Goal: Task Accomplishment & Management: Complete application form

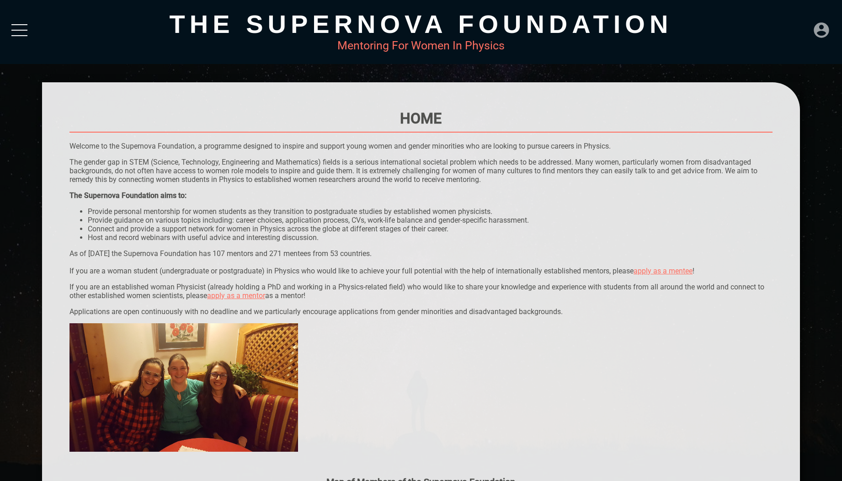
click at [829, 29] on icon at bounding box center [821, 29] width 15 height 15
click at [705, 31] on div "The Supernova Foundation" at bounding box center [421, 24] width 758 height 30
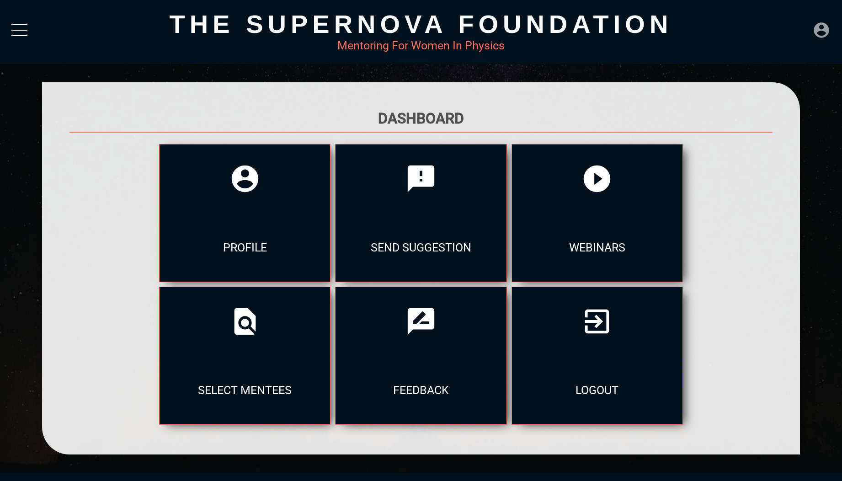
click at [825, 37] on icon at bounding box center [821, 29] width 15 height 15
click at [804, 5] on div "DASHBOARD" at bounding box center [803, 9] width 52 height 18
click at [261, 331] on icon at bounding box center [245, 322] width 32 height 32
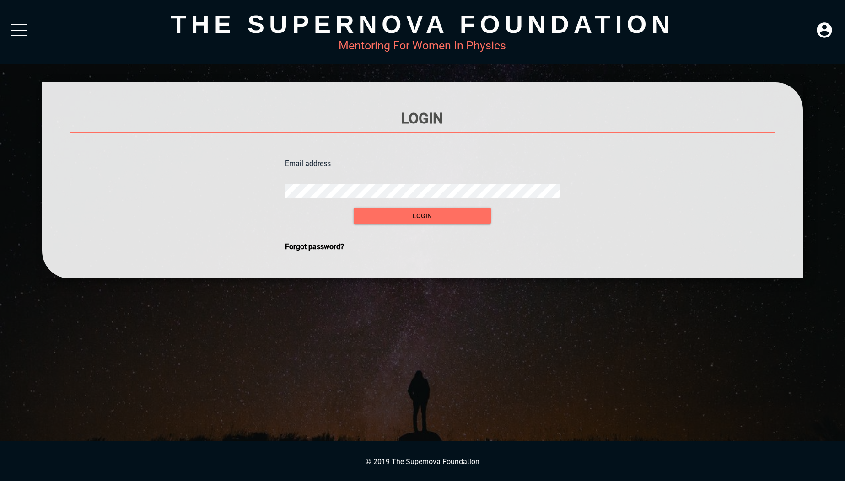
click at [370, 161] on input "text" at bounding box center [422, 163] width 274 height 15
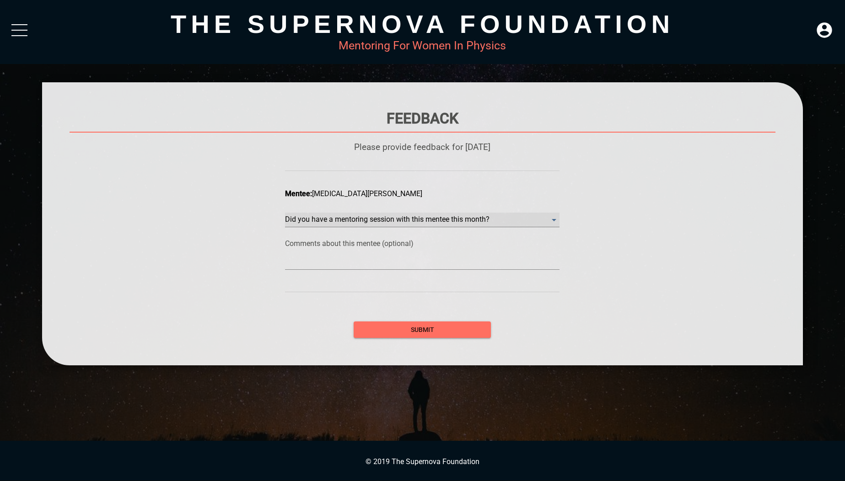
click at [391, 220] on month\? "​" at bounding box center [422, 220] width 274 height 15
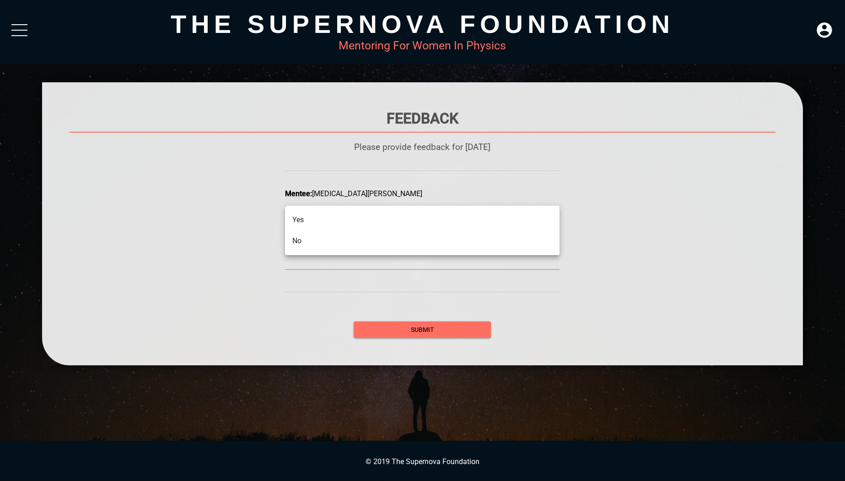
click at [382, 238] on li "No" at bounding box center [422, 241] width 274 height 21
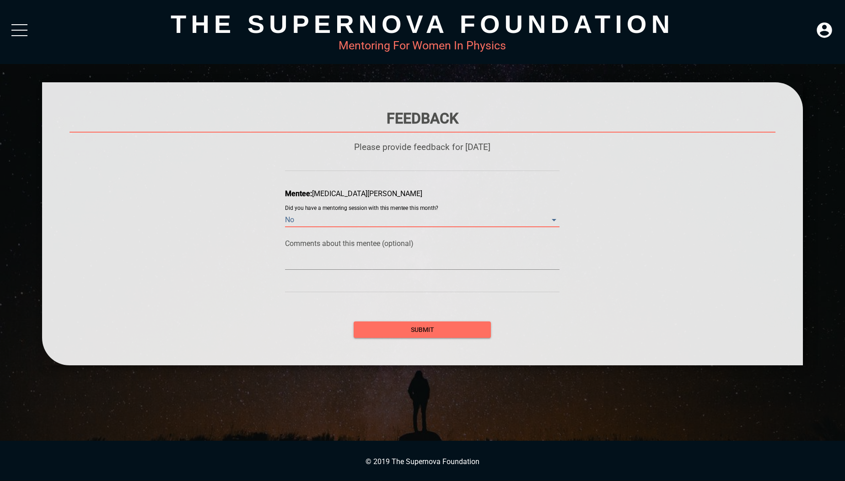
click at [370, 259] on textarea at bounding box center [422, 262] width 274 height 9
type textarea "T"
type textarea "To"
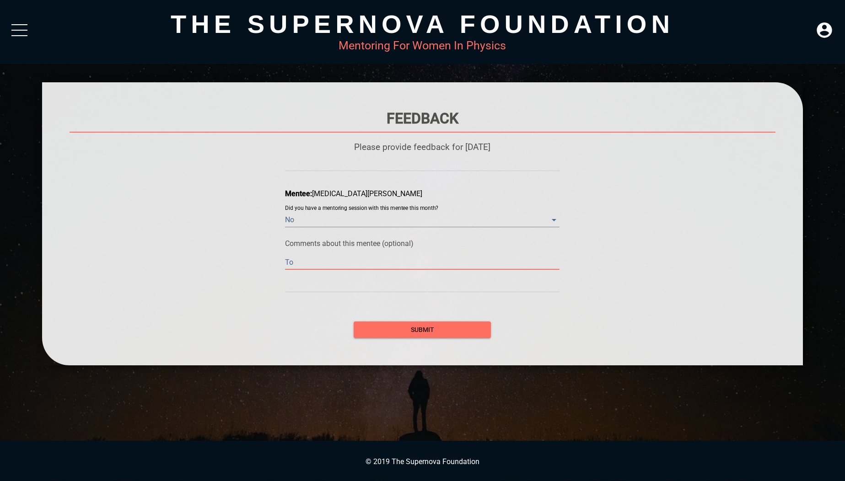
type textarea "Tog"
type textarea "Toge"
type textarea "Toget"
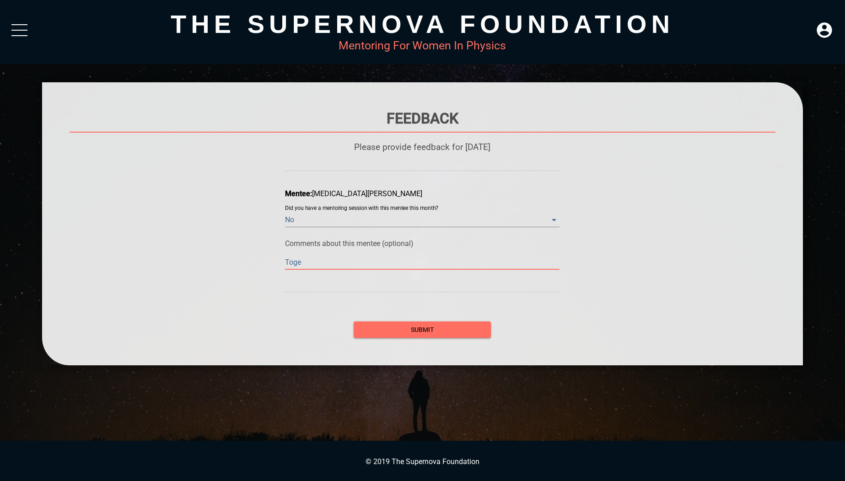
type textarea "Toget"
type textarea "Togeth"
type textarea "Togethe"
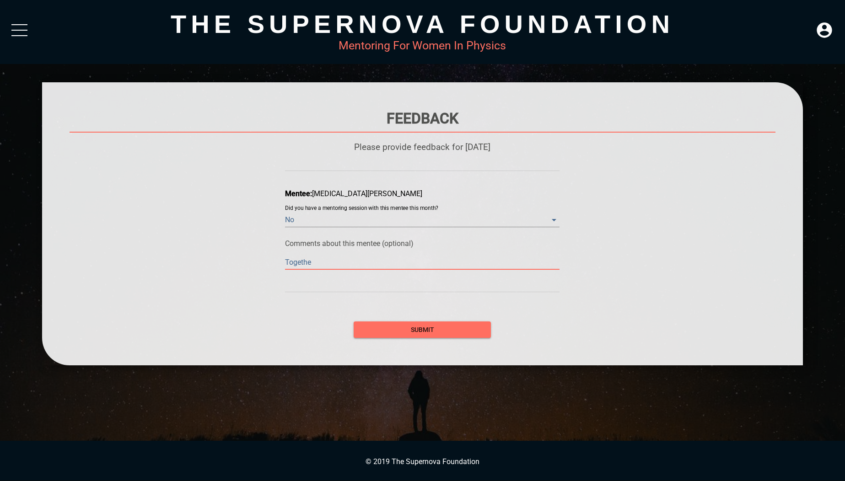
type textarea "Together"
type textarea "Together w"
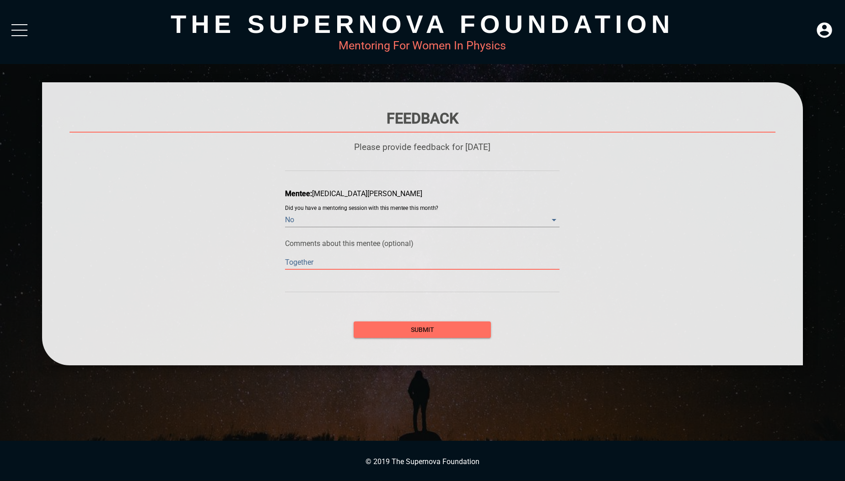
type textarea "Together w"
type textarea "Together we"
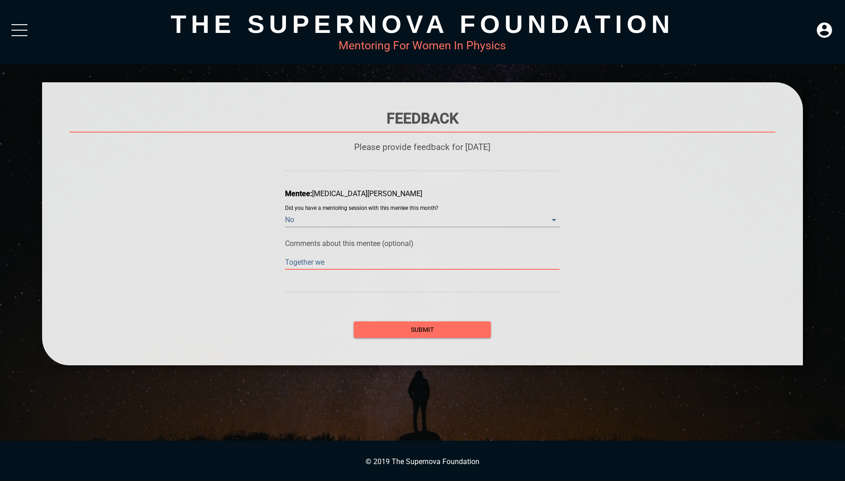
type textarea "Together we h"
type textarea "Together we ha"
type textarea "Together we hav"
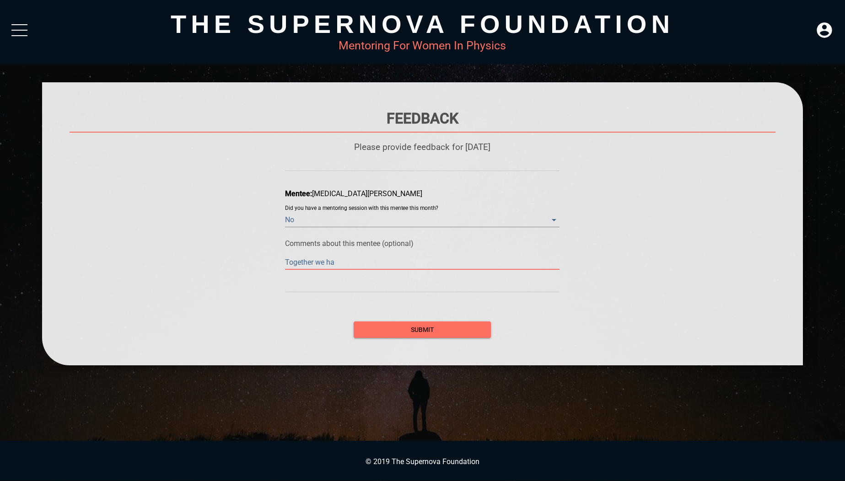
type textarea "Together we hav"
type textarea "Together we have"
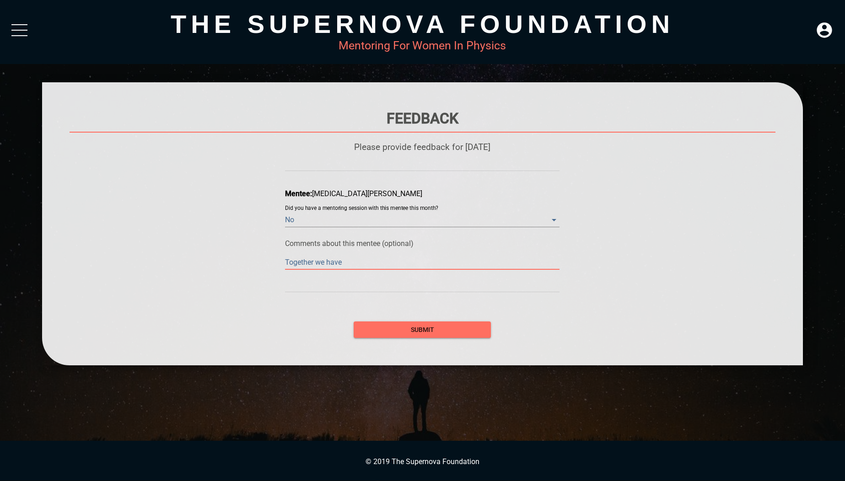
type textarea "Together we have d"
type textarea "Together we have de"
type textarea "Together we have dec"
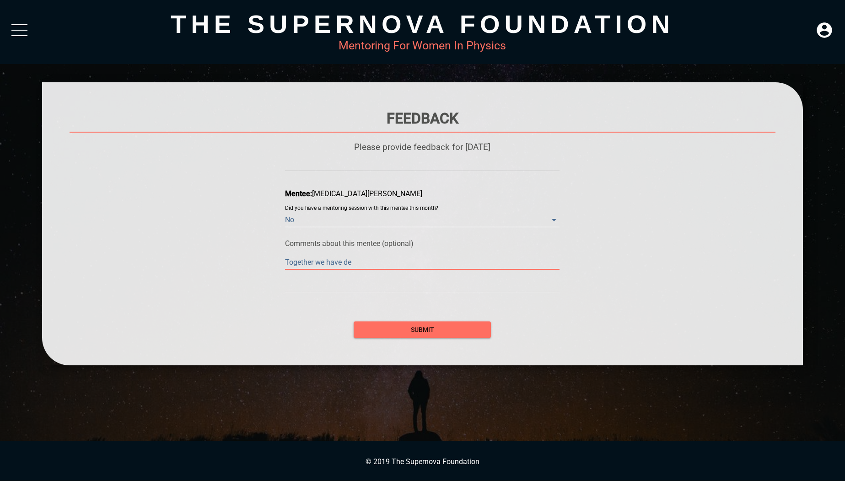
type textarea "Together we have dec"
type textarea "Together we have deci"
type textarea "Together we have decid"
type textarea "Together we have decide"
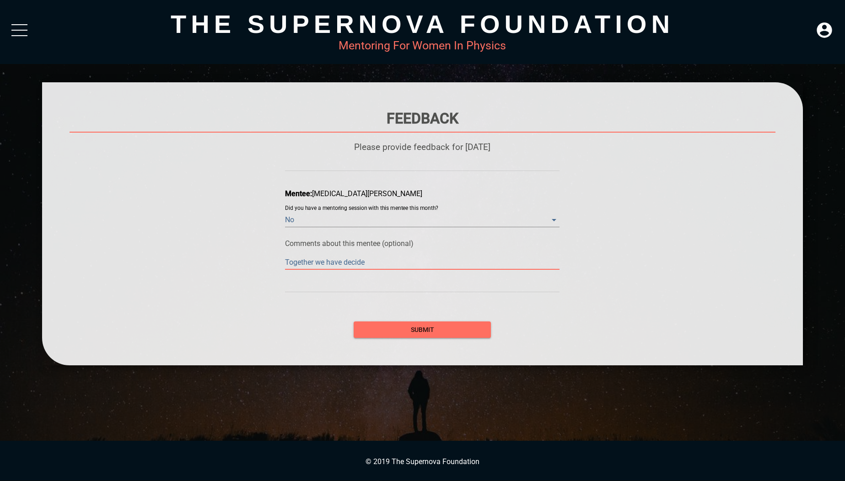
type textarea "Together we have decidee"
type textarea "Together we have decide"
type textarea "Together we have decided"
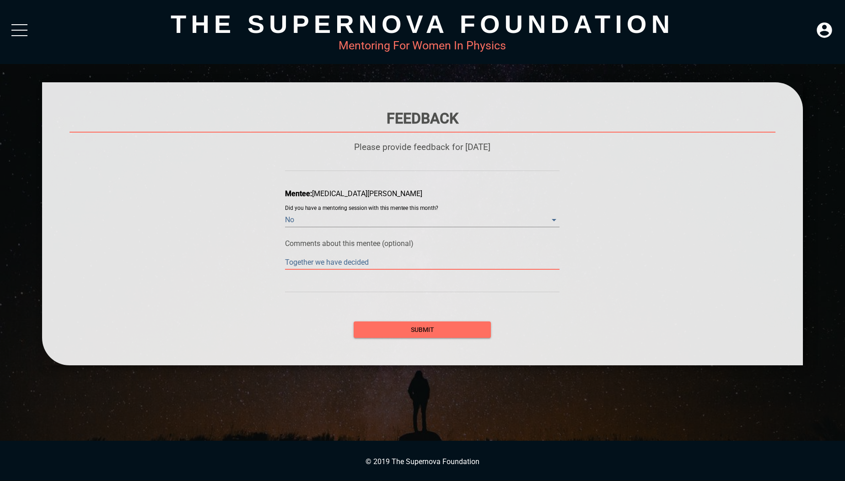
type textarea "Together we have decided"
type textarea "Together we have decided t"
type textarea "Together we have decided ta"
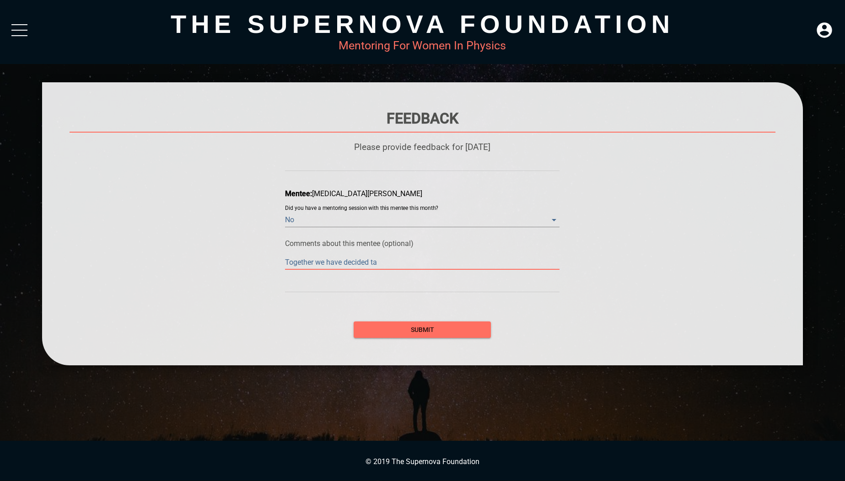
type textarea "Together we have decided t"
type textarea "Together we have decided th"
type textarea "Together we have decided tha"
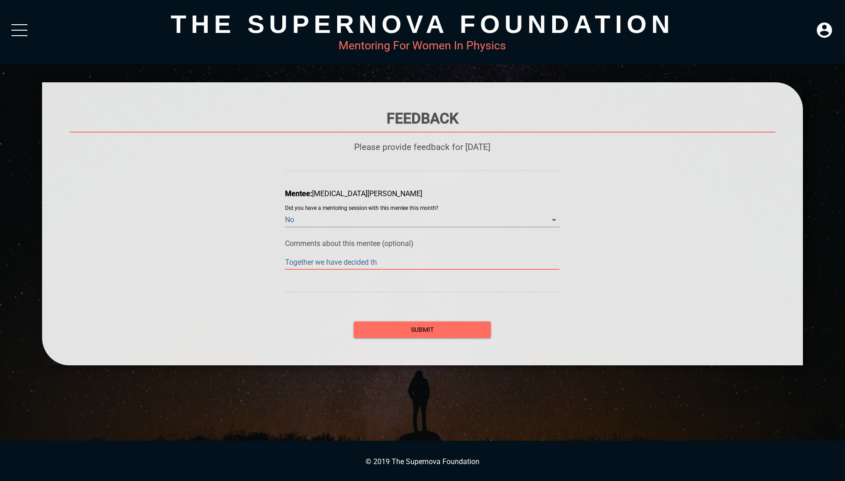
type textarea "Together we have decided tha"
type textarea "Together we have decided that"
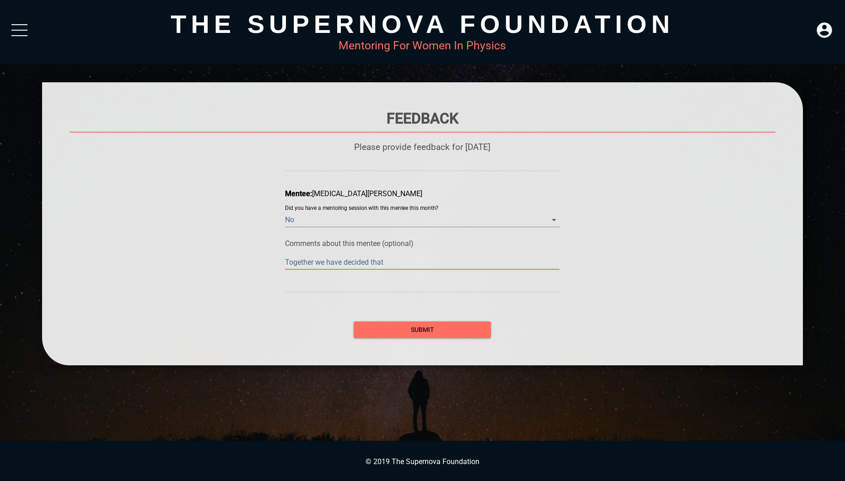
type textarea "Together we have decided that K"
type textarea "Together we have decided that Ky"
type textarea "Together we have decided that Kyr"
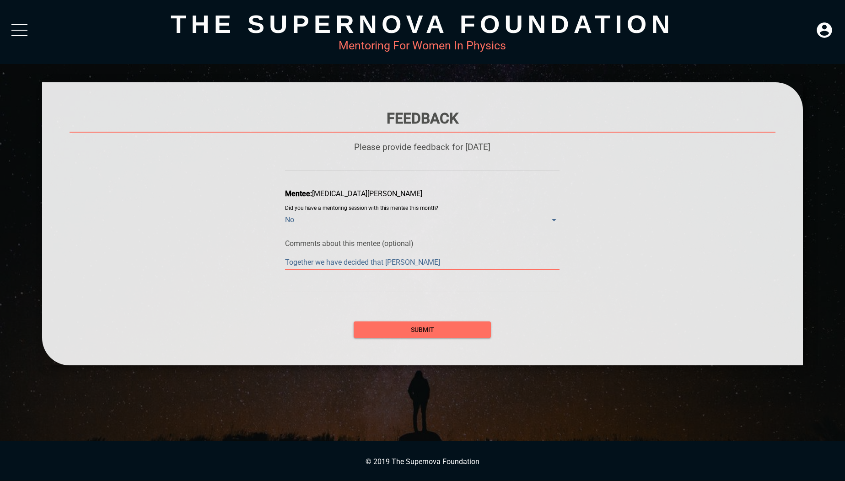
type textarea "Together we have decided that Kyr"
type textarea "Together we have decided that Kyra"
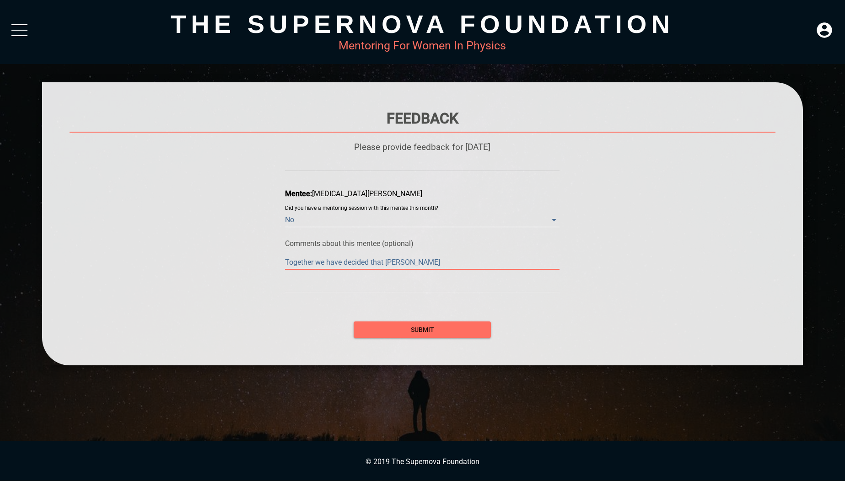
type textarea "Together we have decided that Kyra n"
type textarea "Together we have decided that Kyra no"
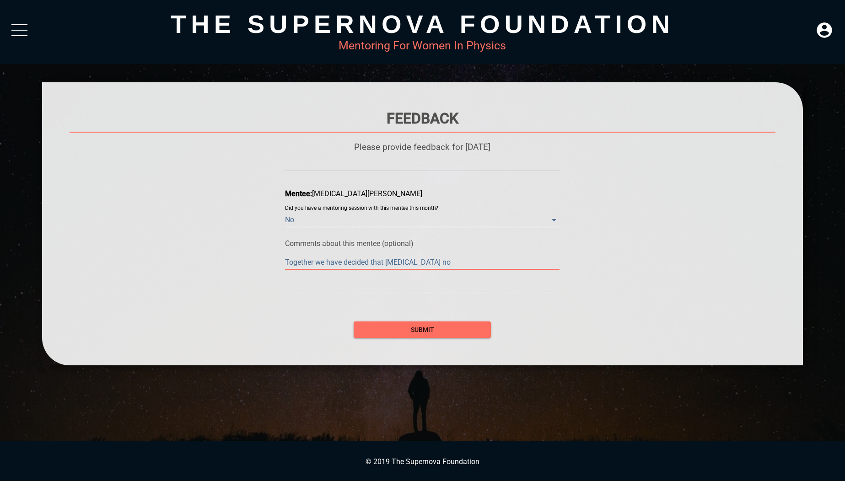
type textarea "Together we have decided that Kyra no"
type textarea "Together we have decided that Kyra no l"
type textarea "Together we have decided that Kyra no lo"
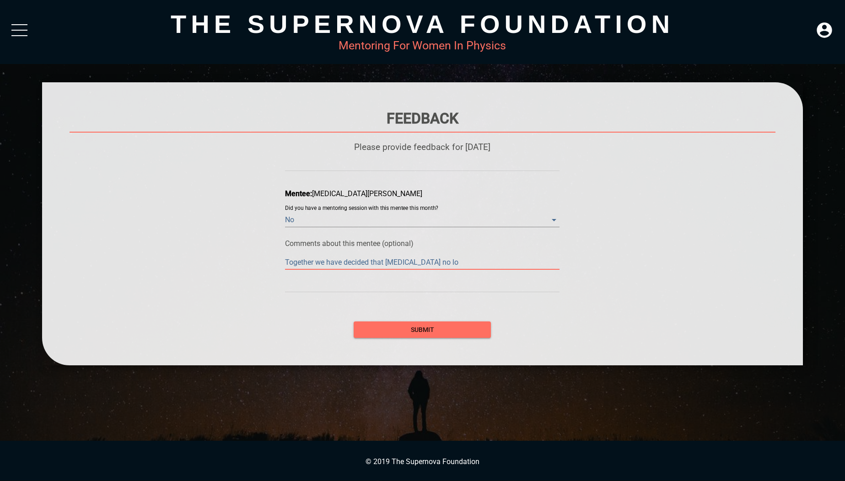
type textarea "Together we have decided that Kyra no lon"
type textarea "Together we have decided that Kyra no long"
type textarea "Together we have decided that Kyra no longe"
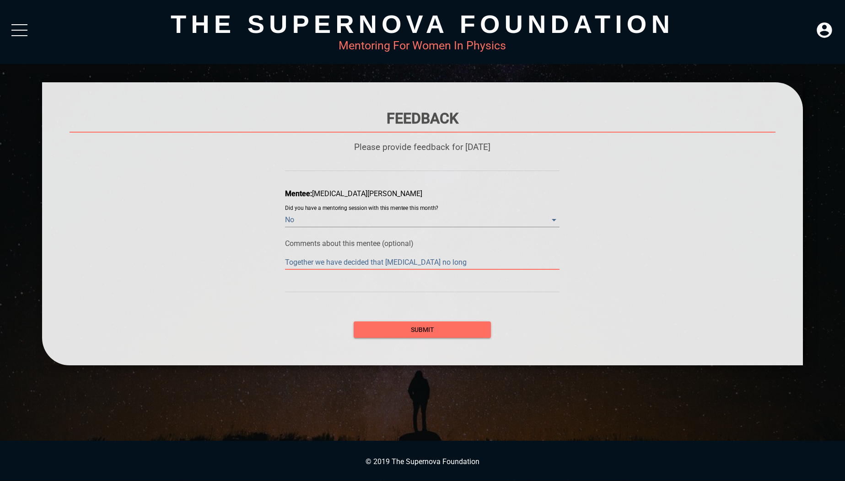
type textarea "Together we have decided that Kyra no longe"
type textarea "Together we have decided that Kyra no longer"
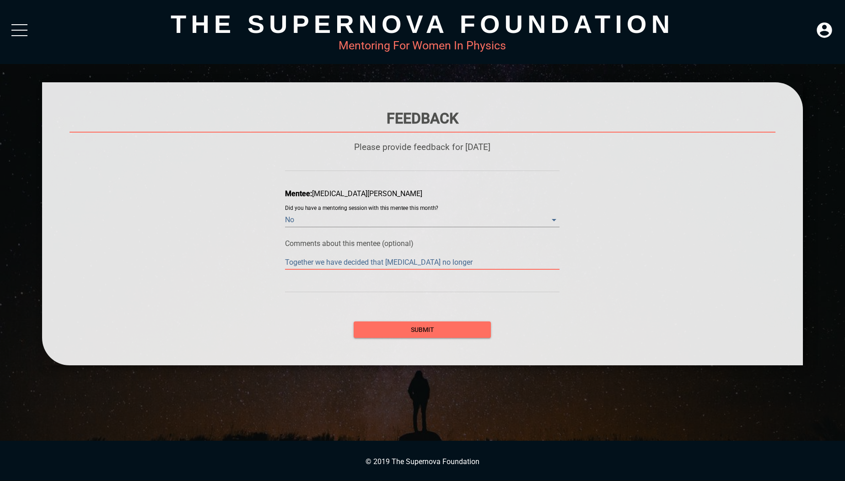
type textarea "Together we have decided that Kyra no longer r"
type textarea "Together we have decided that Kyra no longer re"
type textarea "Together we have decided that Kyra no longer req"
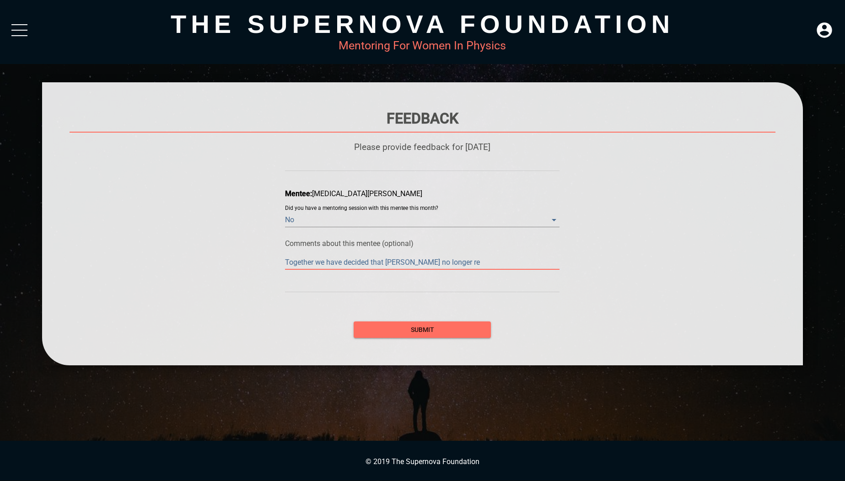
type textarea "Together we have decided that Kyra no longer req"
type textarea "Together we have decided that Kyra no longer requ"
type textarea "Together we have decided that Kyra no longer requi"
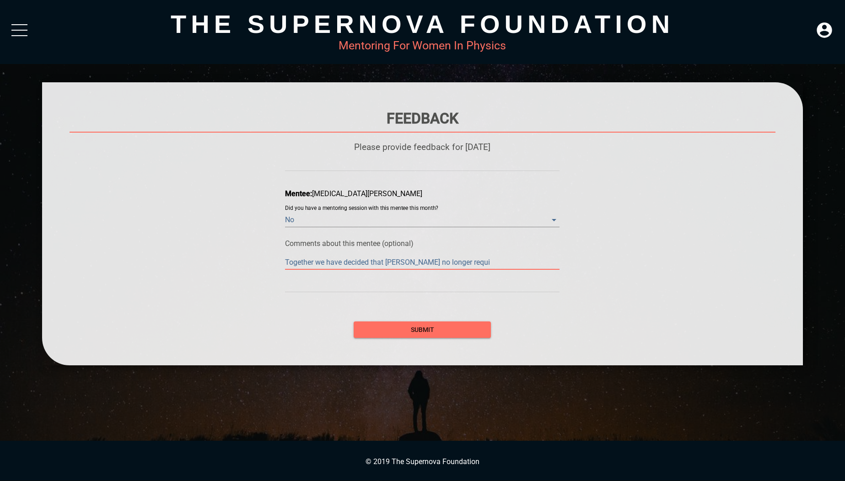
type textarea "Together we have decided that Kyra no longer requir"
type textarea "Together we have decided that Kyra no longer require"
type textarea "Together we have decided that Kyra no longer requires"
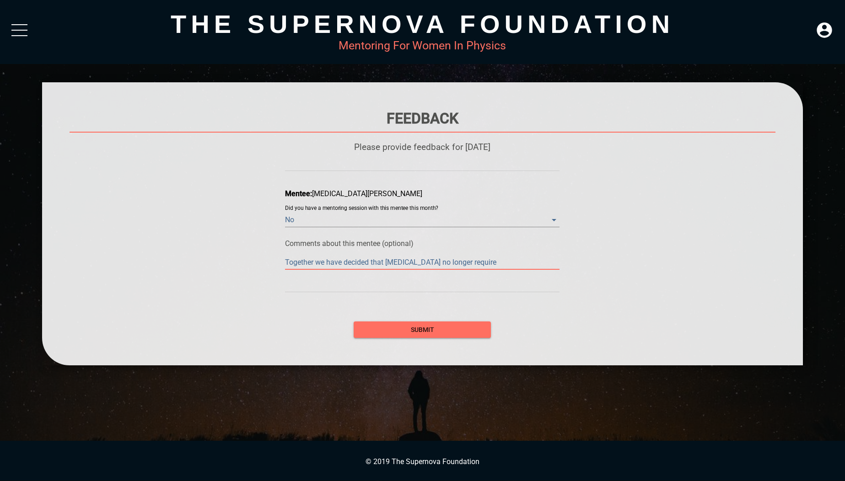
type textarea "Together we have decided that Kyra no longer requires"
type textarea "Together we have decided that Kyra no longer requires m"
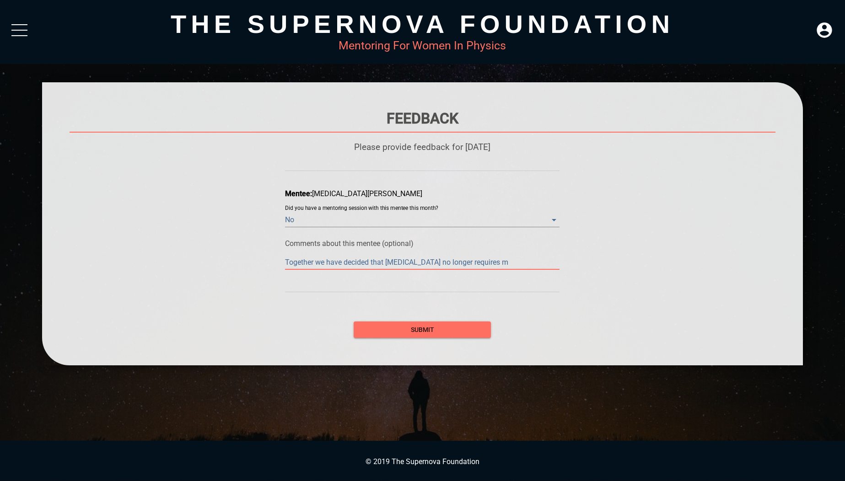
type textarea "Together we have decided that Kyra no longer requires my"
type textarea "Together we have decided that Kyra no longer requires my m"
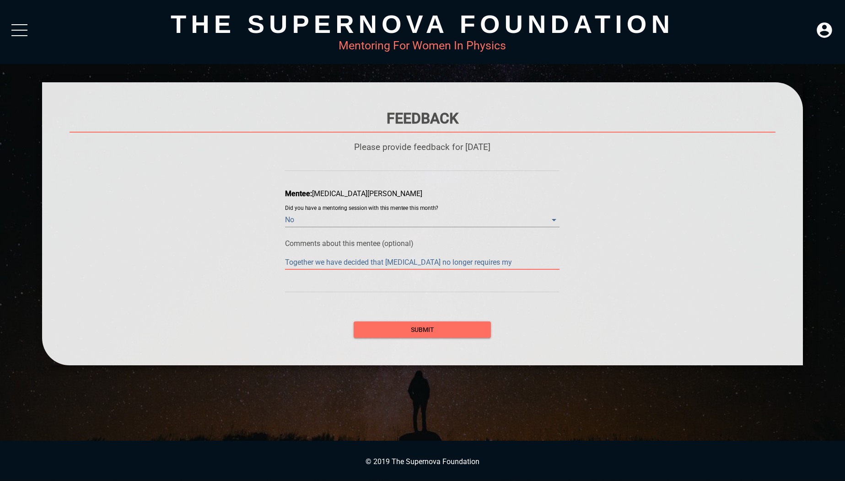
type textarea "Together we have decided that Kyra no longer requires my m"
type textarea "Together we have decided that Kyra no longer requires my me"
type textarea "Together we have decided that Kyra no longer requires my men"
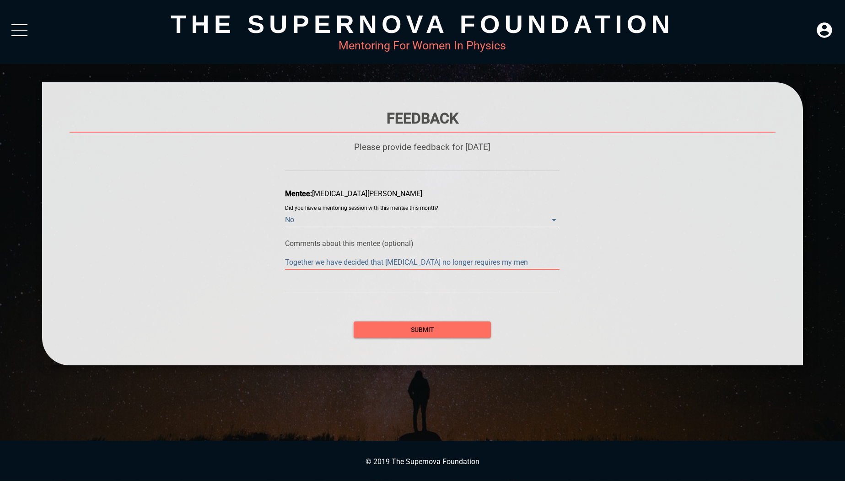
type textarea "Together we have decided that Kyra no longer requires my ment"
type textarea "Together we have decided that Kyra no longer requires my mento"
type textarea "Together we have decided that Kyra no longer requires my mentor"
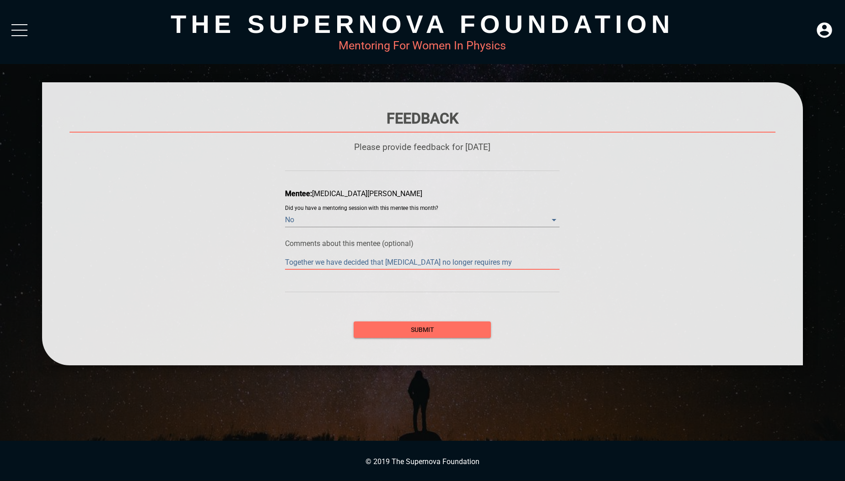
type textarea "Together we have decided that Kyra no longer requires my mentor"
type textarea "Together we have decided that Kyra no longer requires my mentori"
type textarea "Together we have decided that Kyra no longer requires my mentorin"
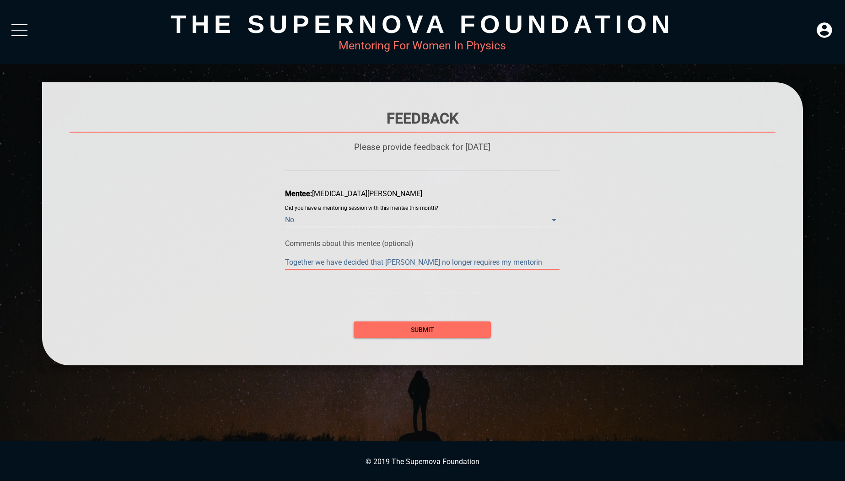
type textarea "Together we have decided that Kyra no longer requires my mentoring"
click at [414, 328] on span "submit" at bounding box center [422, 329] width 123 height 11
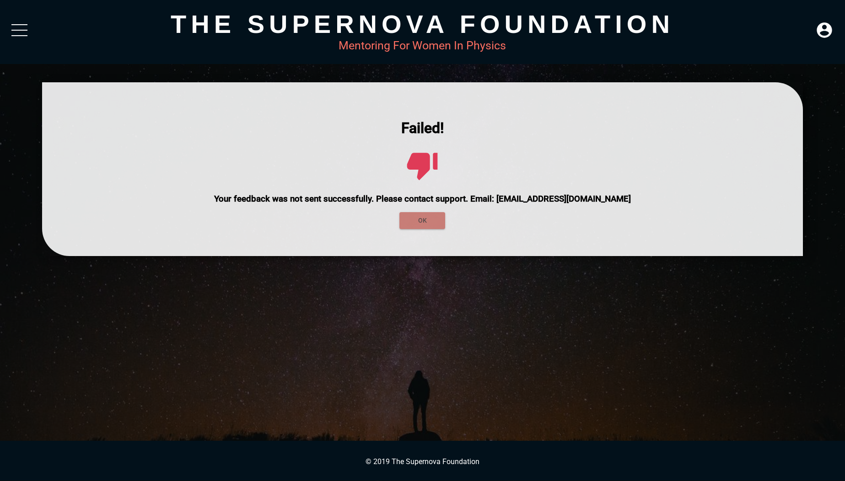
click at [418, 223] on span "OK" at bounding box center [422, 220] width 31 height 11
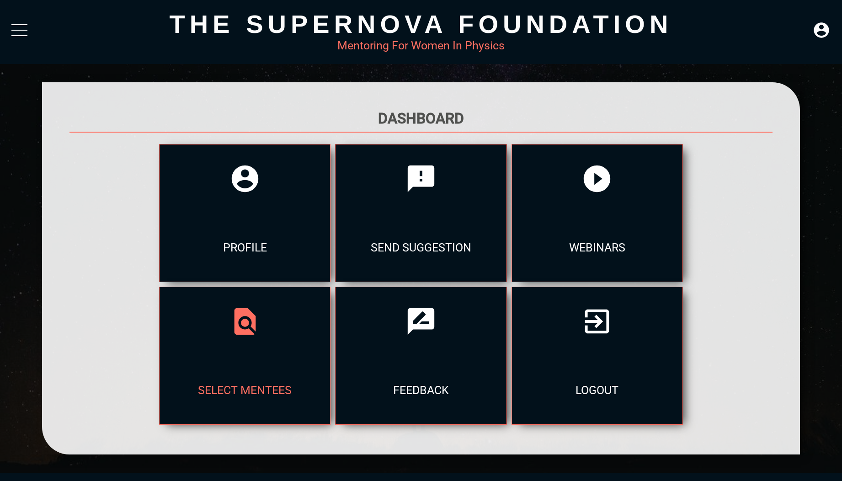
click at [252, 342] on div at bounding box center [245, 321] width 171 height 69
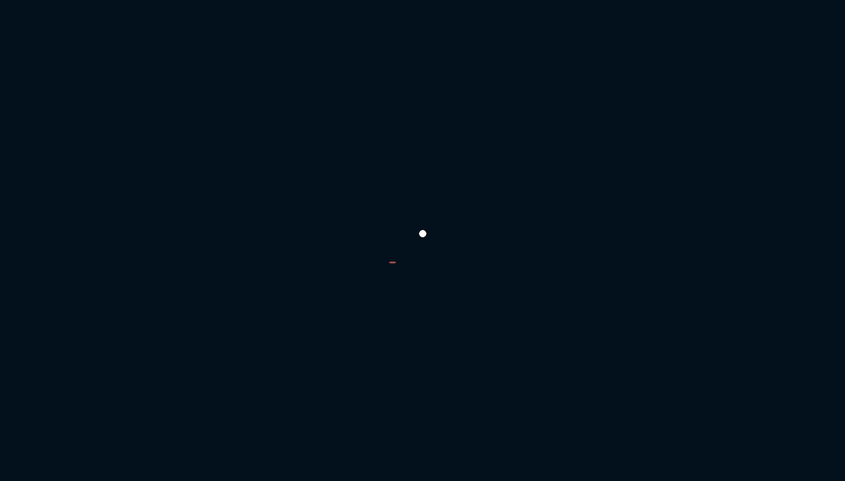
click at [494, 118] on div at bounding box center [422, 240] width 845 height 481
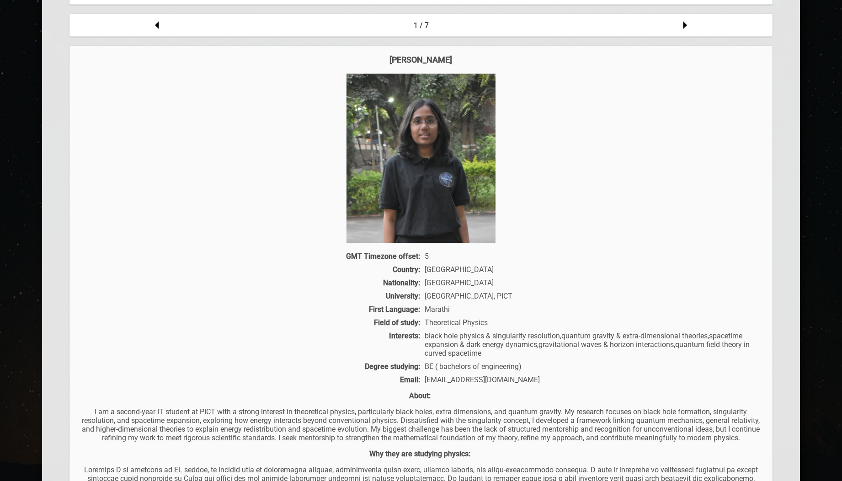
scroll to position [186, 0]
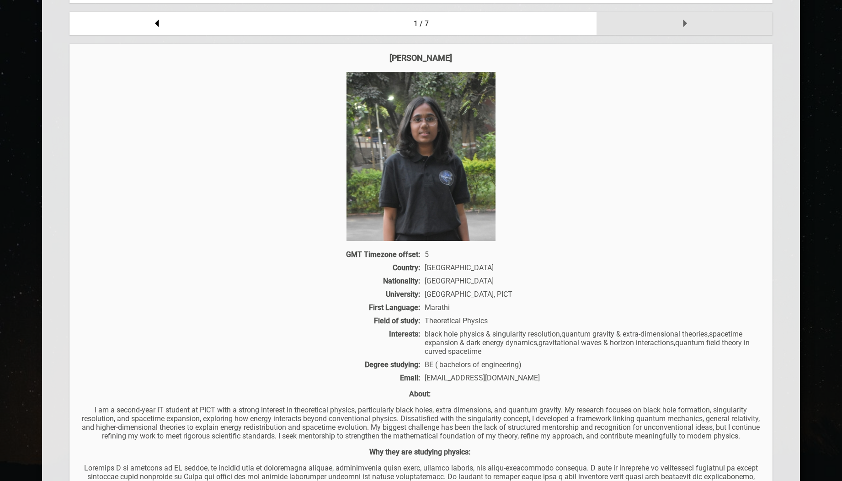
click at [685, 24] on icon at bounding box center [685, 24] width 4 height 8
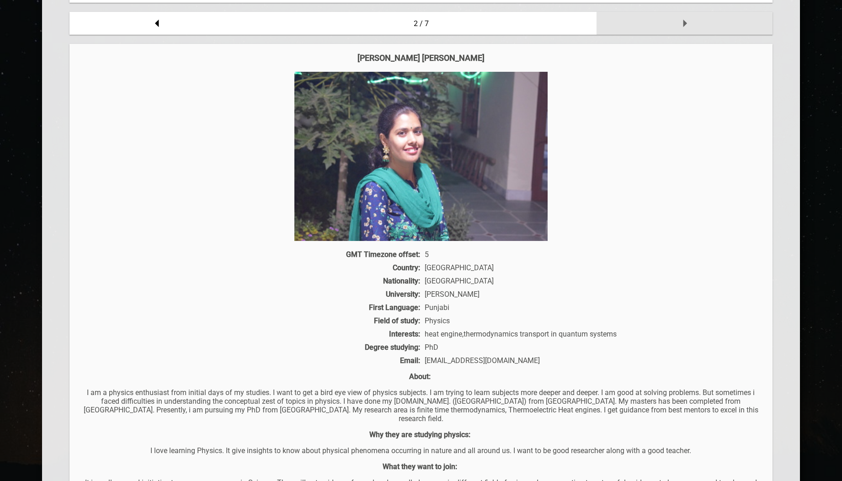
click at [685, 24] on icon at bounding box center [685, 24] width 4 height 8
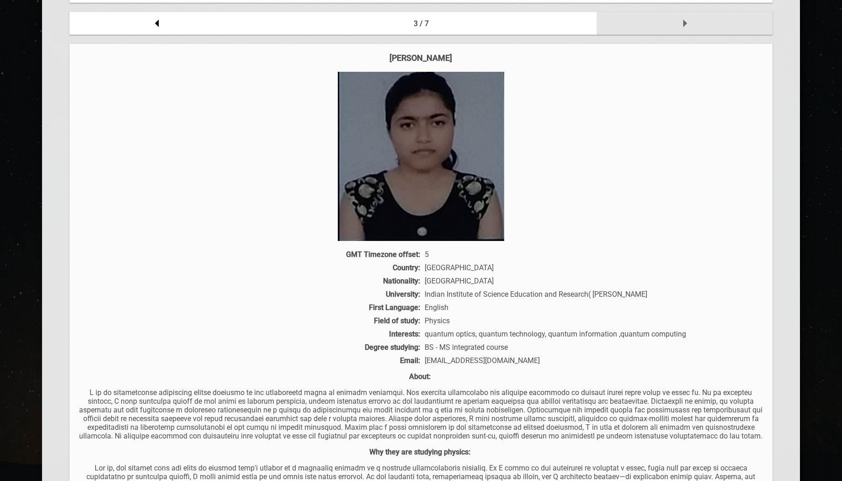
click at [685, 24] on icon at bounding box center [685, 24] width 4 height 8
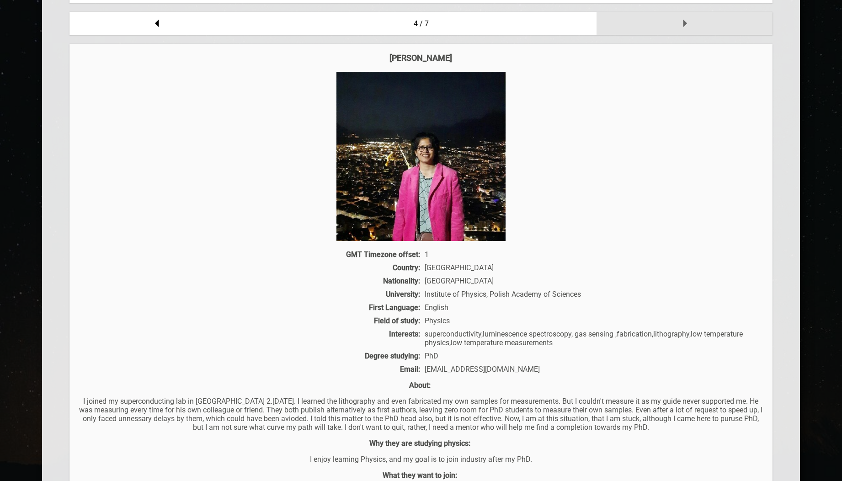
click at [685, 24] on icon at bounding box center [685, 24] width 4 height 8
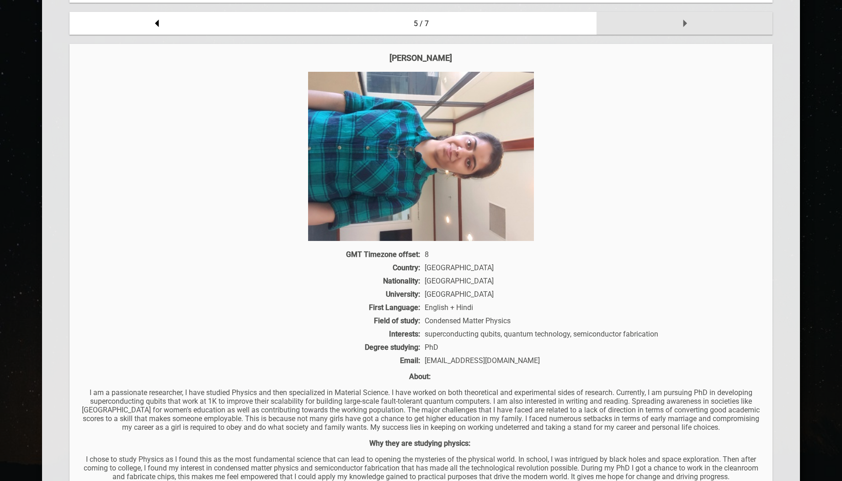
click at [685, 24] on icon at bounding box center [685, 24] width 4 height 8
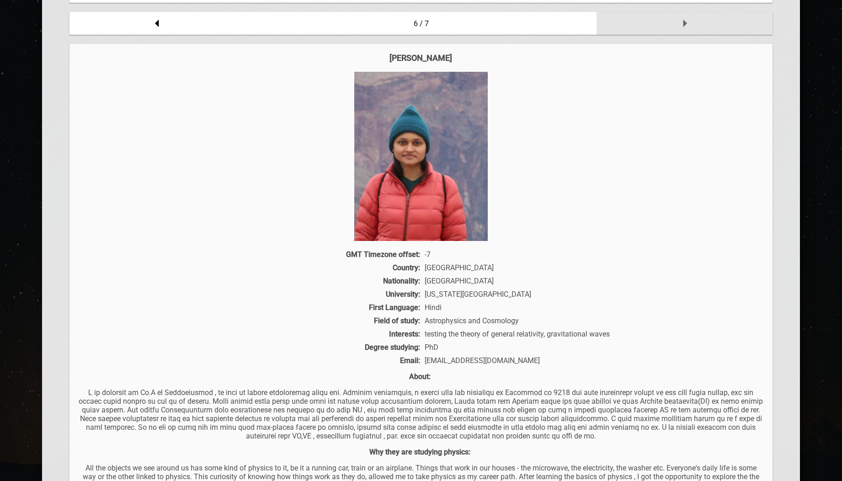
click at [685, 24] on icon at bounding box center [685, 24] width 4 height 8
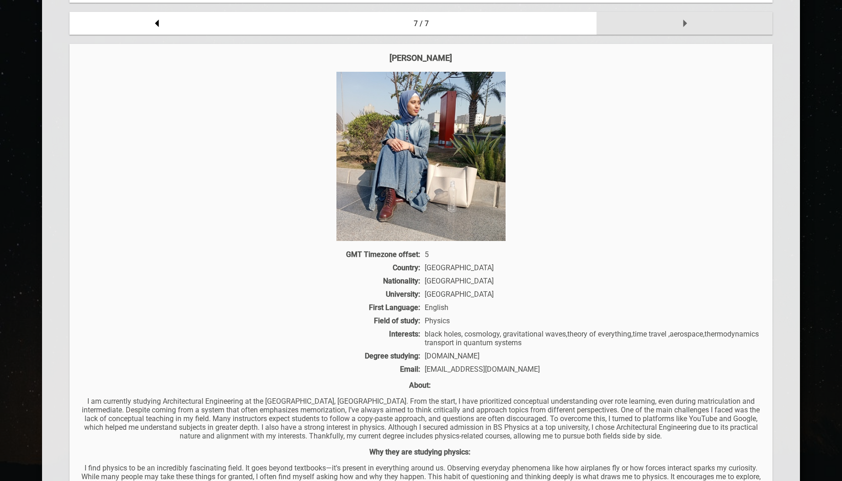
click at [685, 24] on icon at bounding box center [685, 24] width 4 height 8
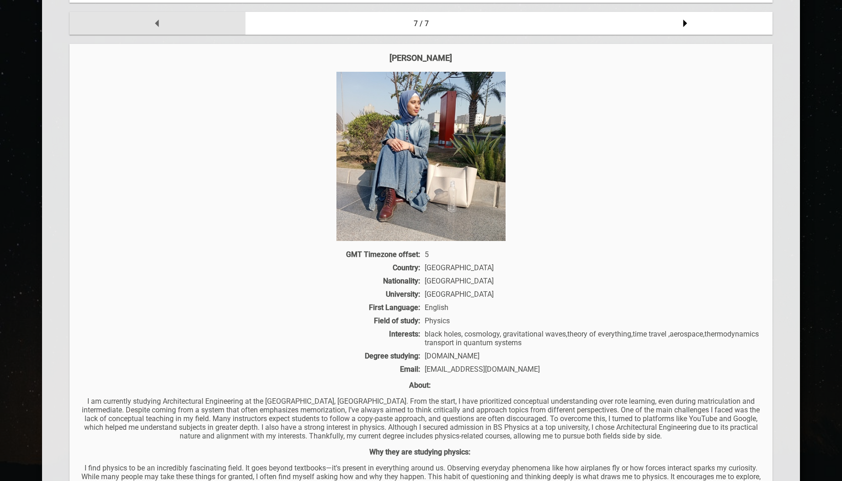
click at [157, 25] on icon at bounding box center [157, 24] width 4 height 8
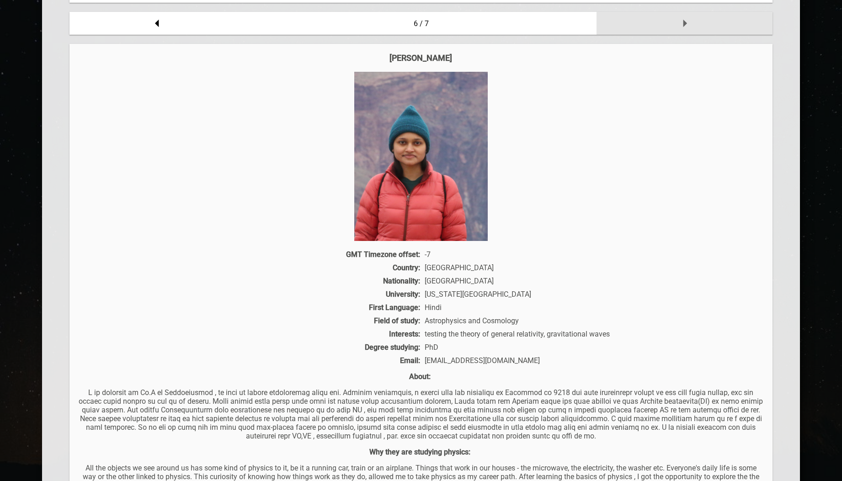
click at [686, 24] on icon at bounding box center [685, 24] width 4 height 8
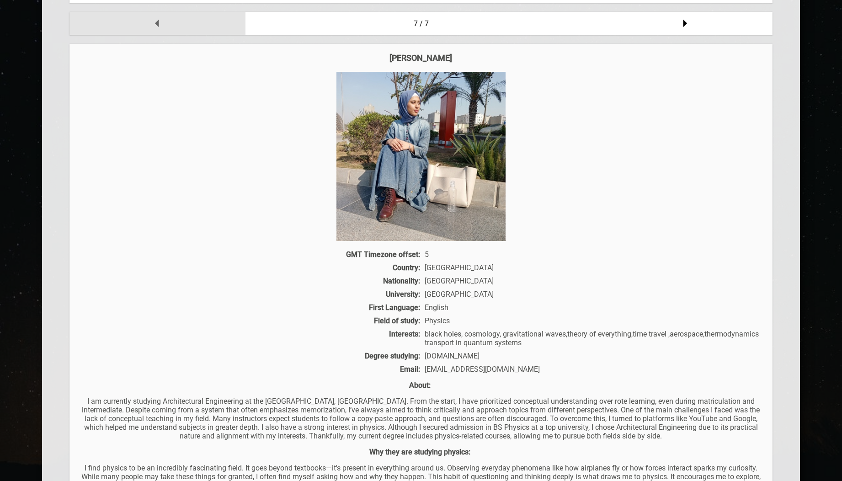
click at [154, 21] on icon at bounding box center [157, 23] width 18 height 18
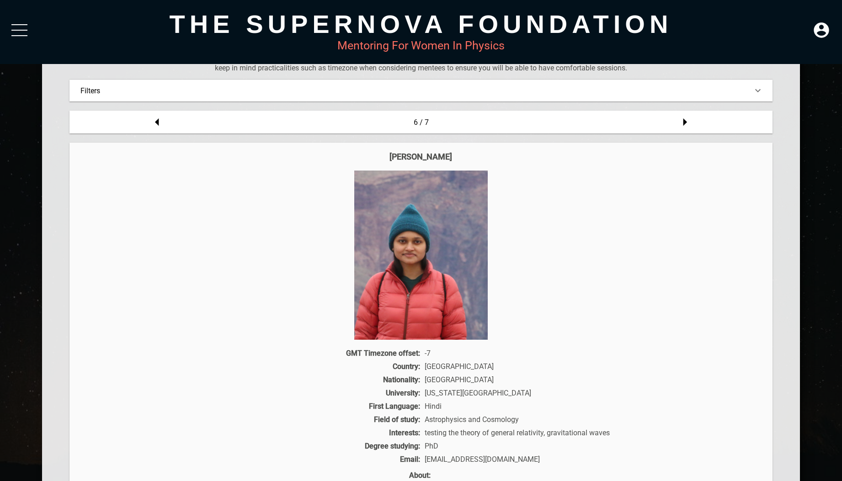
scroll to position [85, 0]
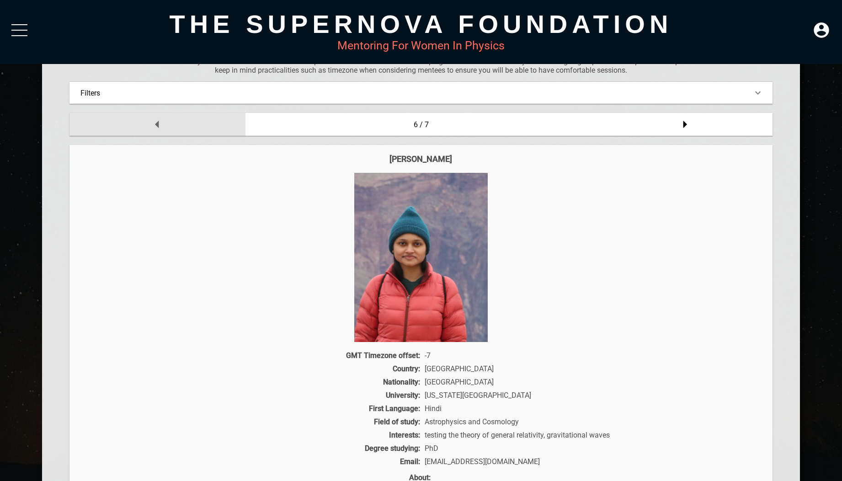
click at [156, 124] on icon at bounding box center [157, 125] width 4 height 8
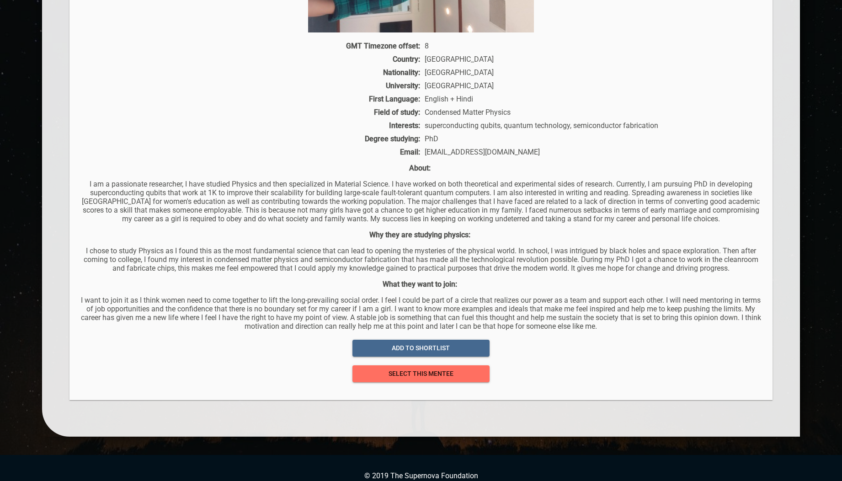
scroll to position [408, 0]
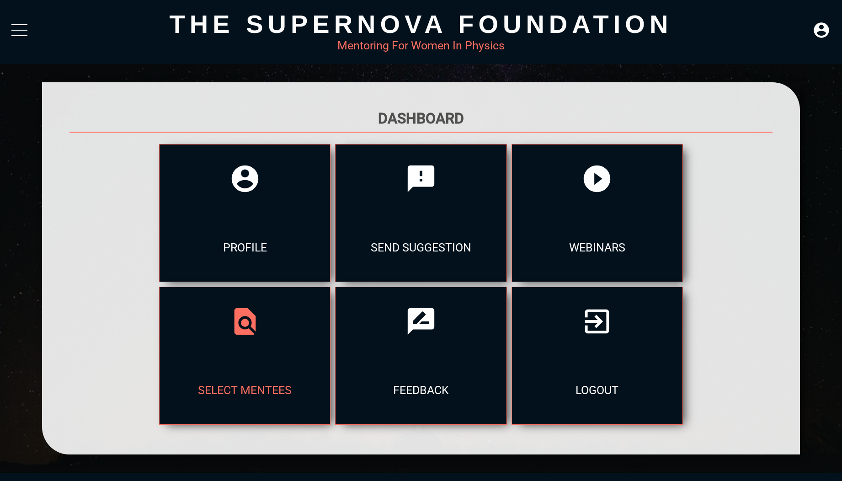
click at [250, 358] on div "select mentees" at bounding box center [245, 390] width 171 height 69
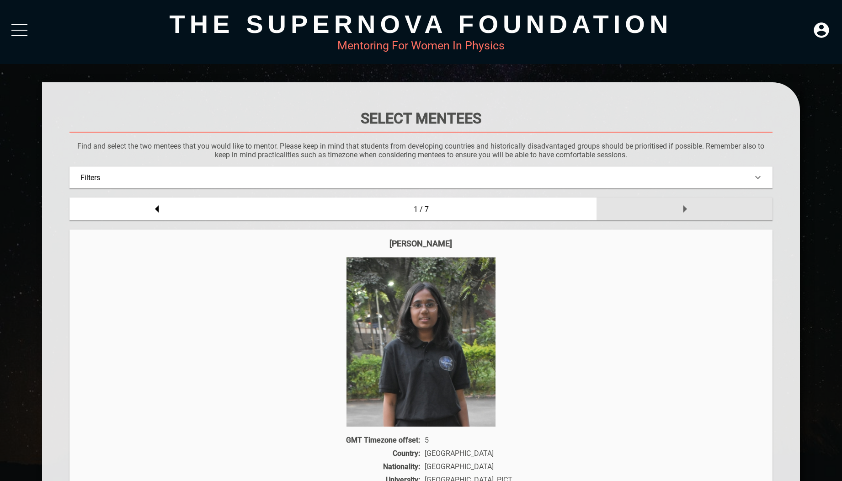
click at [680, 209] on icon at bounding box center [685, 209] width 18 height 18
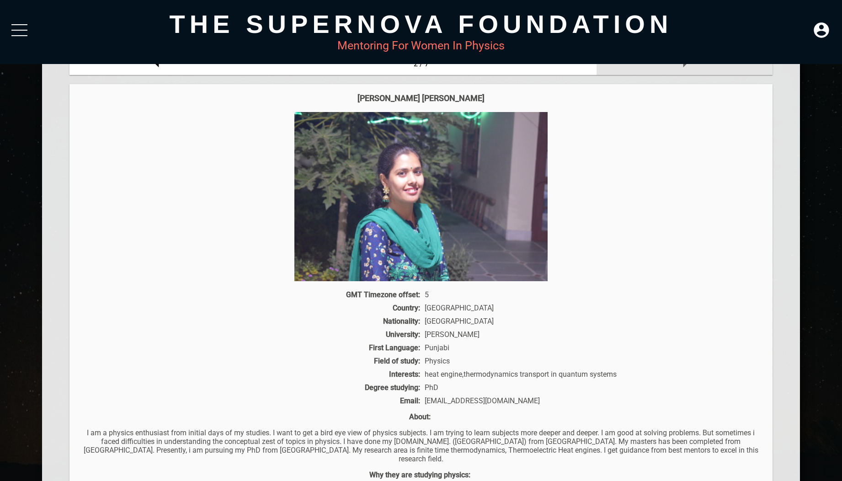
scroll to position [143, 0]
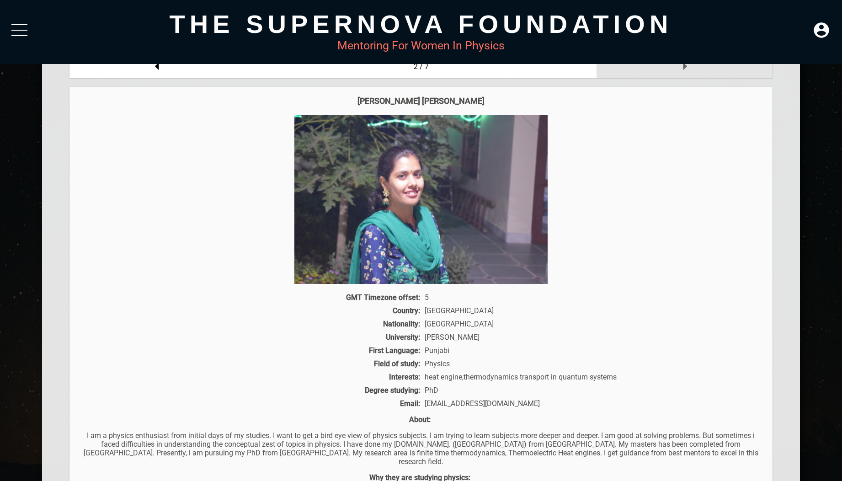
click at [685, 66] on icon at bounding box center [685, 67] width 4 height 8
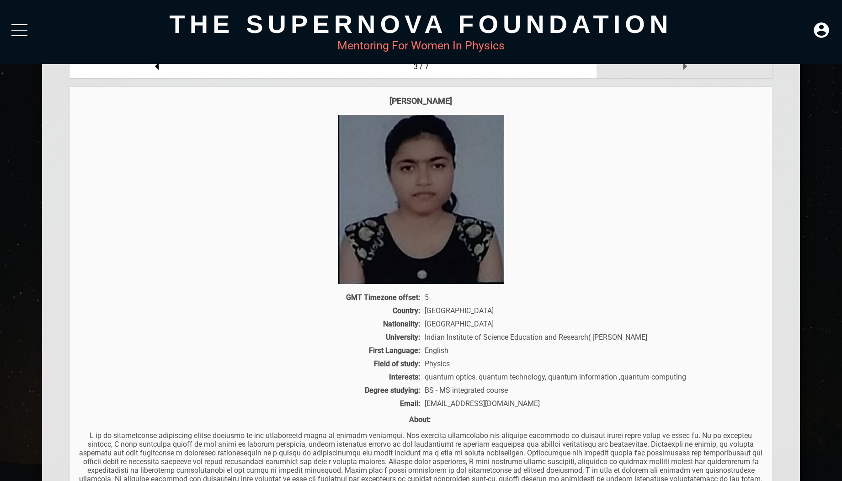
click at [685, 67] on icon at bounding box center [685, 67] width 4 height 8
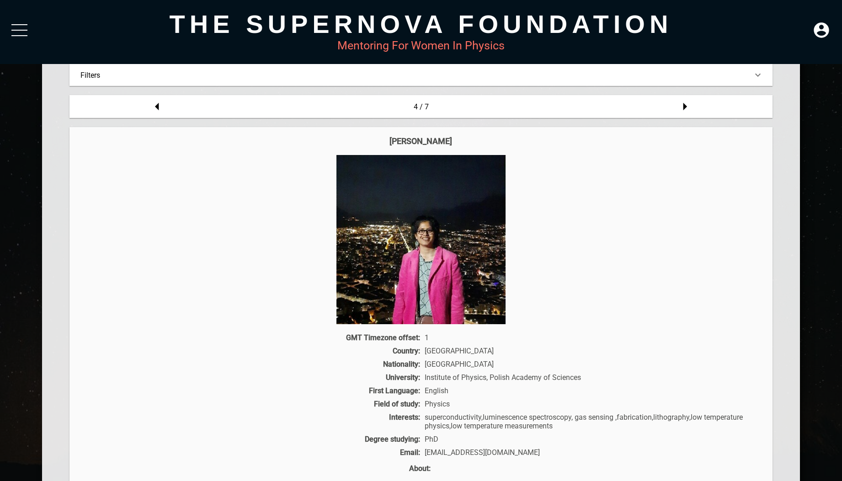
scroll to position [101, 0]
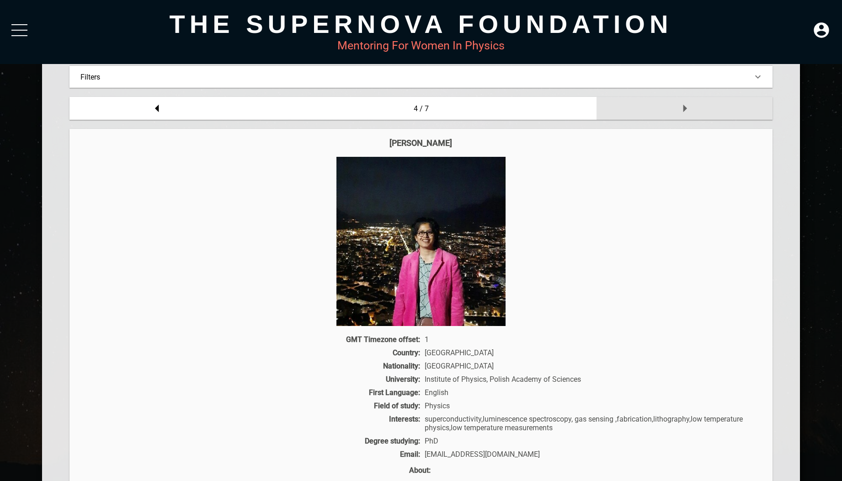
click at [683, 107] on icon at bounding box center [685, 108] width 18 height 18
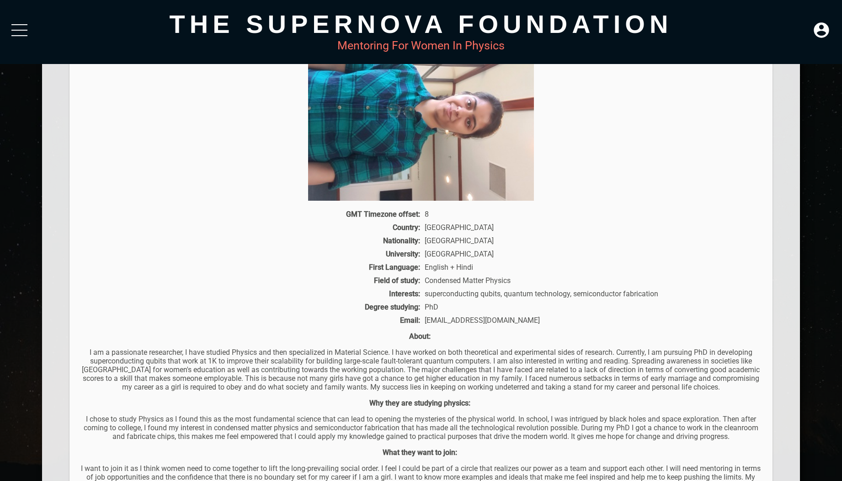
scroll to position [0, 0]
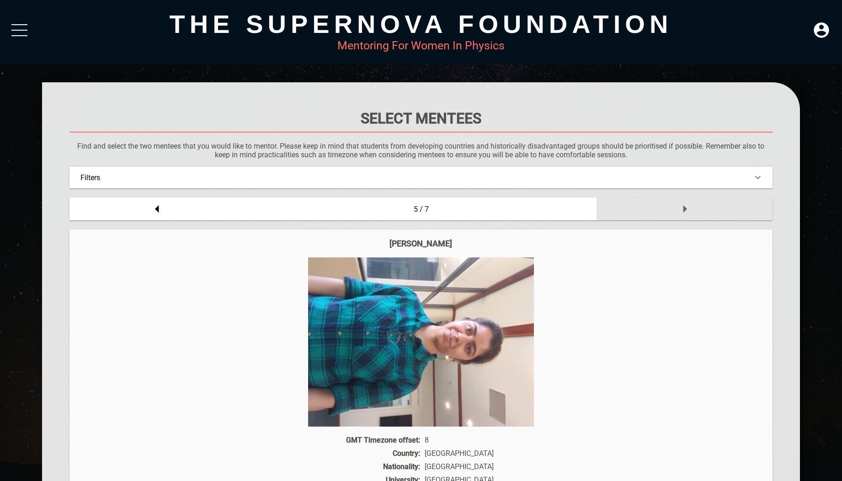
click at [682, 209] on icon at bounding box center [685, 209] width 18 height 18
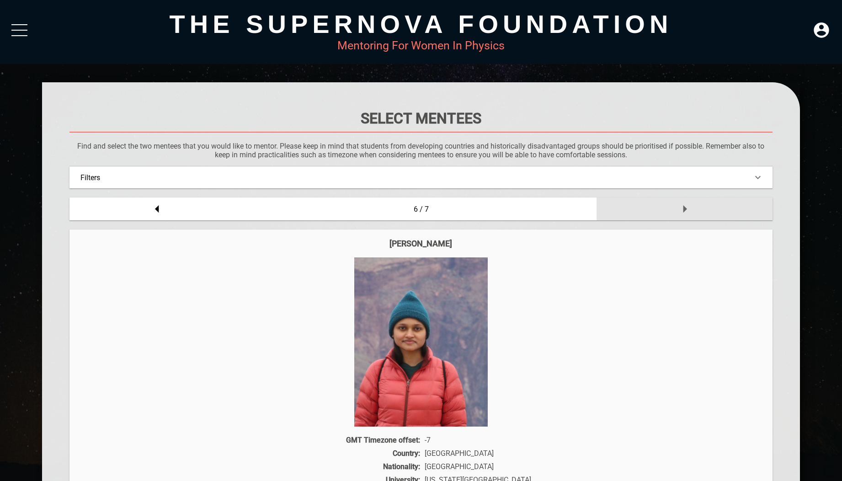
click at [686, 209] on icon at bounding box center [685, 209] width 4 height 8
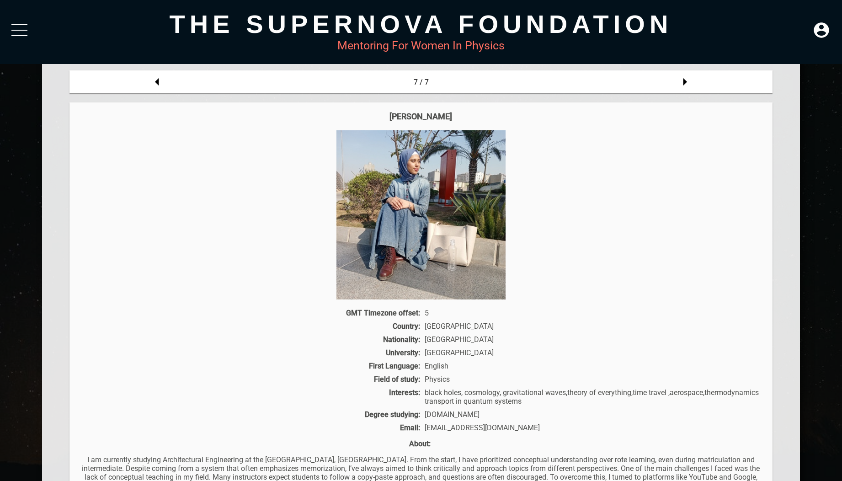
scroll to position [127, 0]
click at [156, 83] on icon at bounding box center [157, 82] width 18 height 18
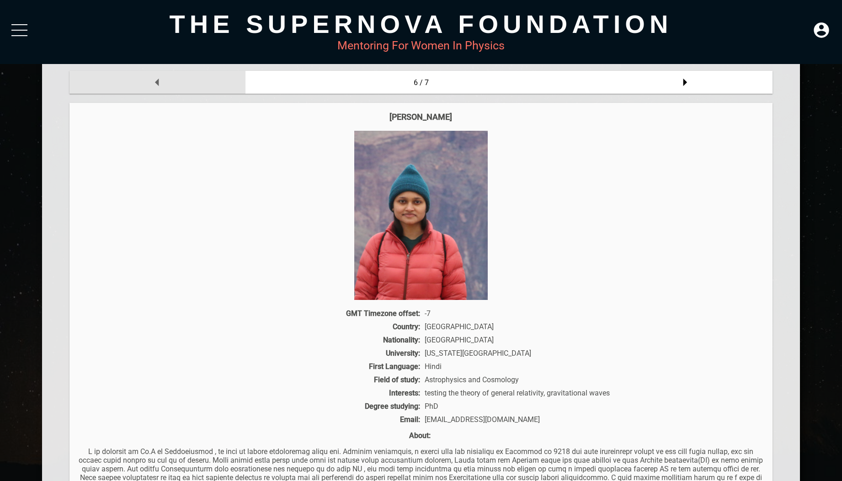
click at [156, 83] on icon at bounding box center [157, 82] width 18 height 18
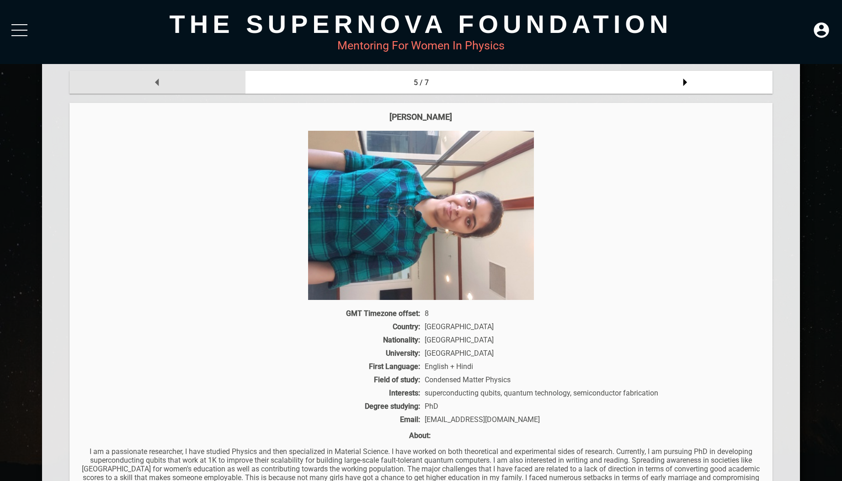
click at [156, 83] on icon at bounding box center [157, 82] width 18 height 18
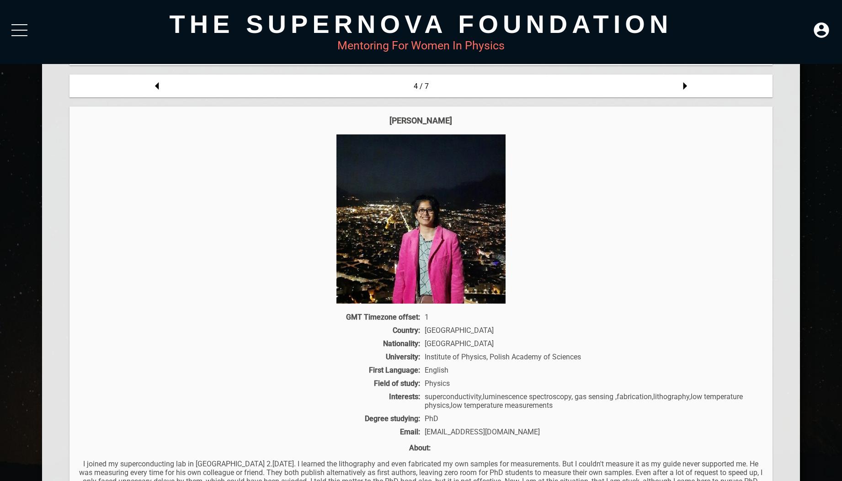
scroll to position [122, 0]
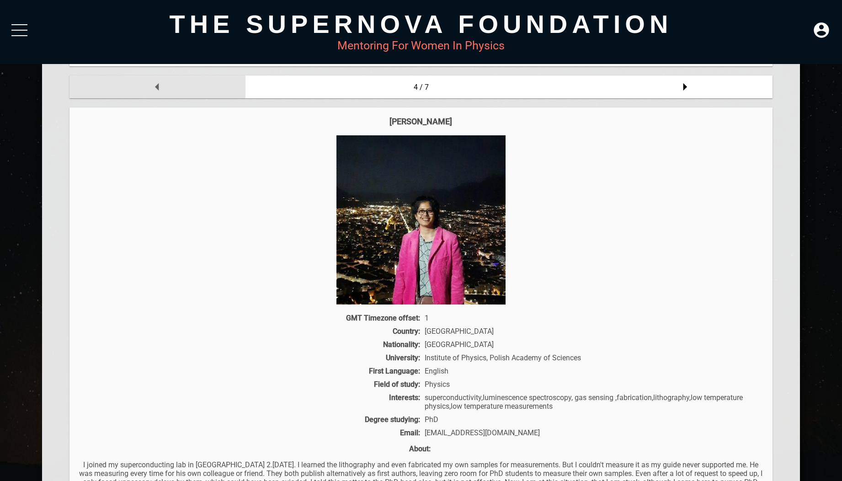
click at [157, 88] on icon at bounding box center [157, 87] width 4 height 8
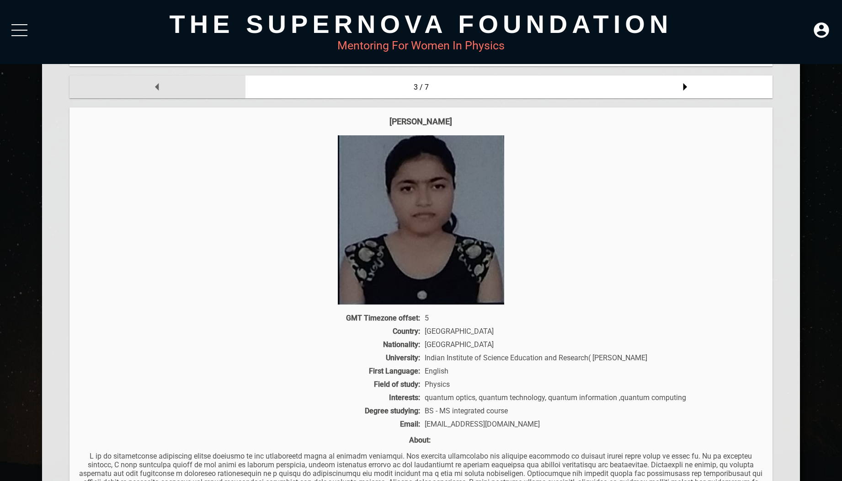
click at [157, 88] on icon at bounding box center [157, 87] width 4 height 8
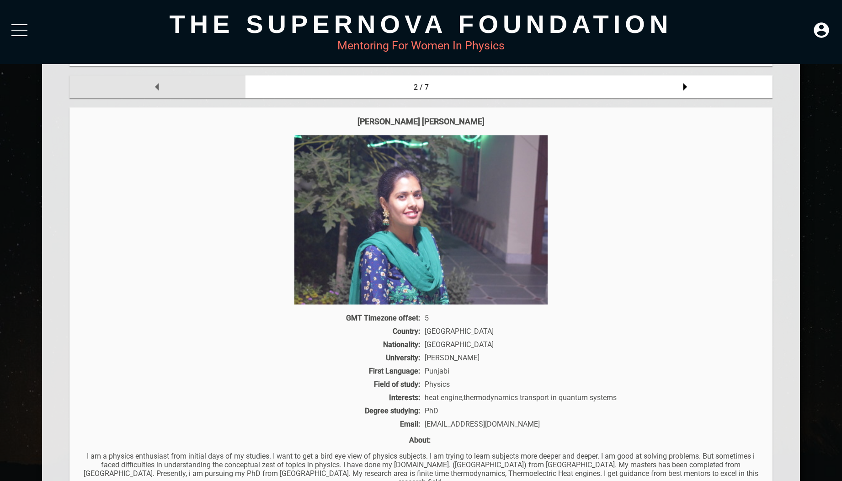
click at [157, 88] on icon at bounding box center [157, 87] width 4 height 8
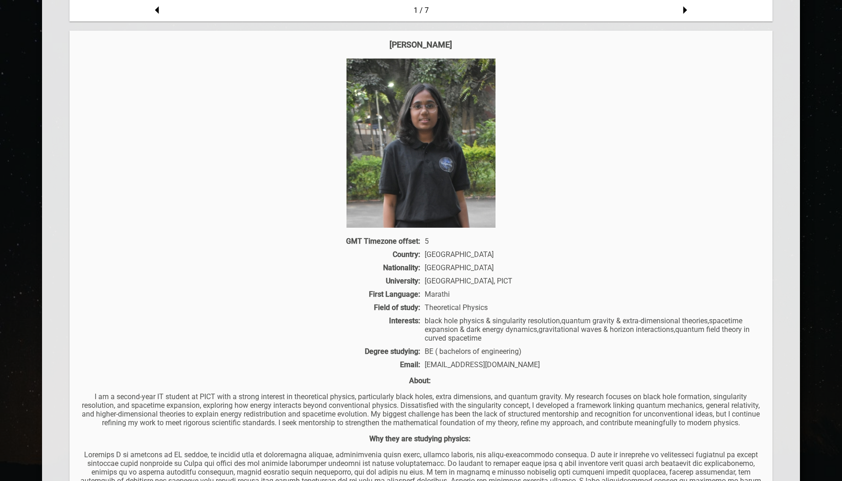
scroll to position [199, 0]
click at [157, 13] on icon at bounding box center [157, 9] width 18 height 18
click at [682, 11] on icon at bounding box center [685, 9] width 18 height 18
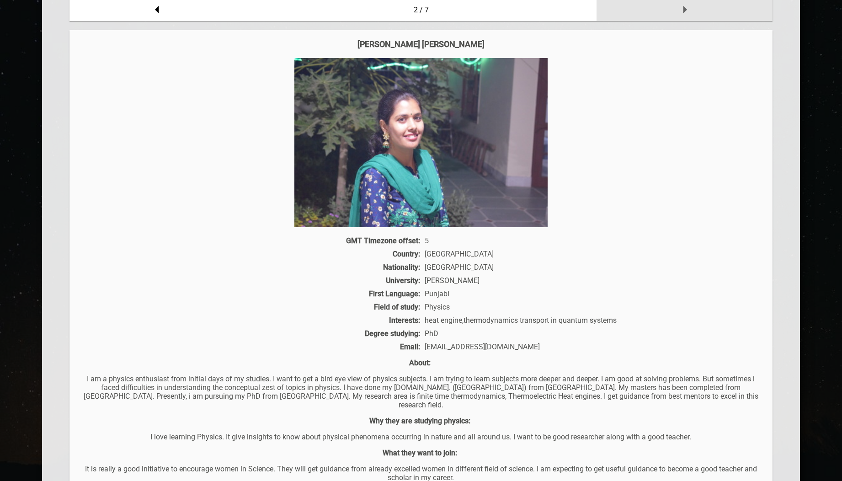
click at [682, 11] on icon at bounding box center [685, 9] width 18 height 18
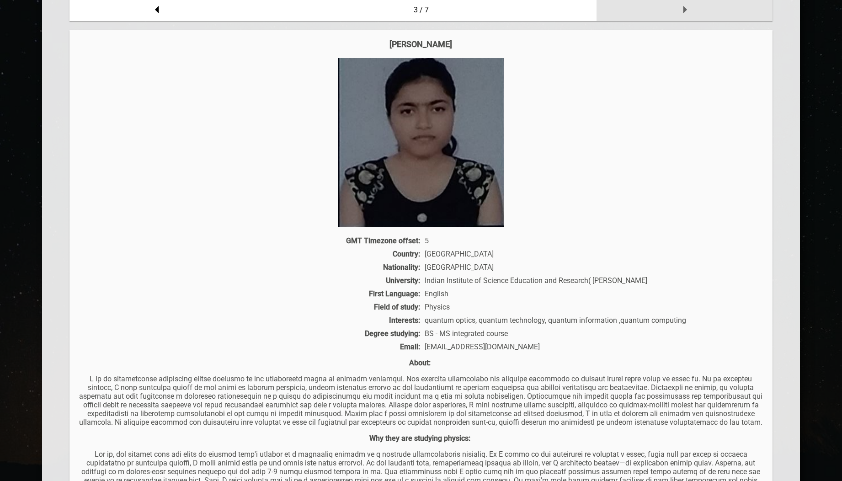
click at [682, 11] on icon at bounding box center [685, 9] width 18 height 18
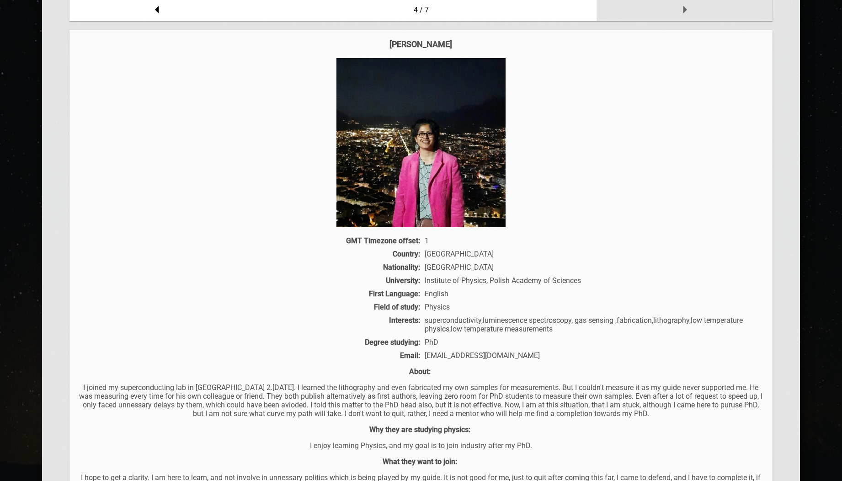
click at [682, 11] on icon at bounding box center [685, 9] width 18 height 18
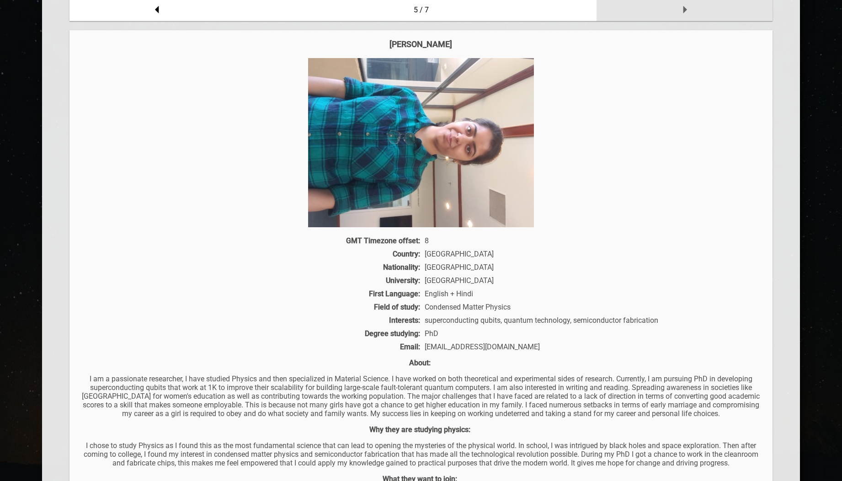
click at [682, 11] on icon at bounding box center [685, 9] width 18 height 18
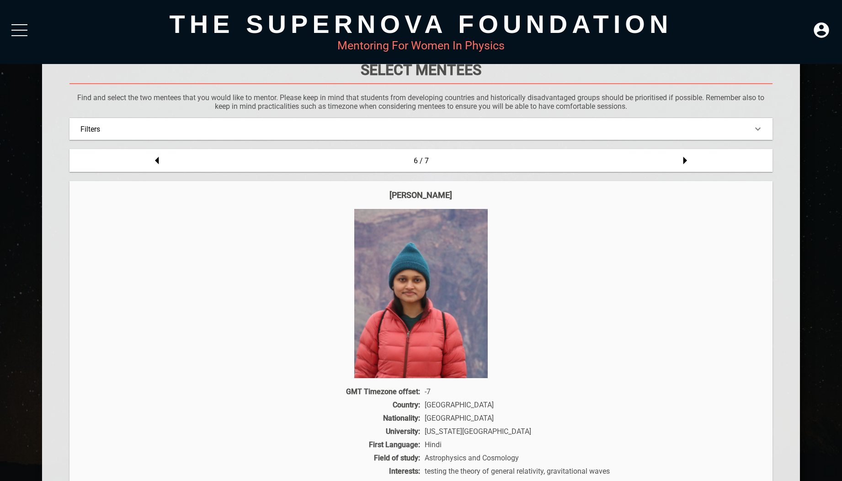
scroll to position [43, 0]
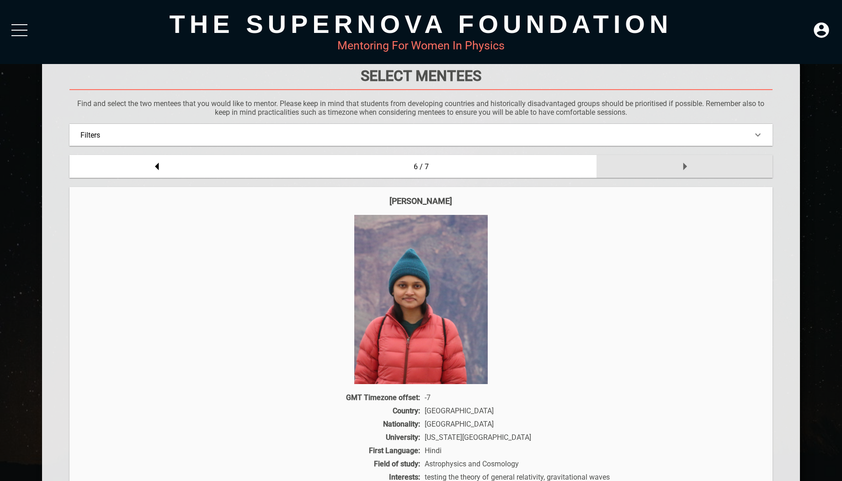
click at [686, 164] on icon at bounding box center [685, 166] width 18 height 18
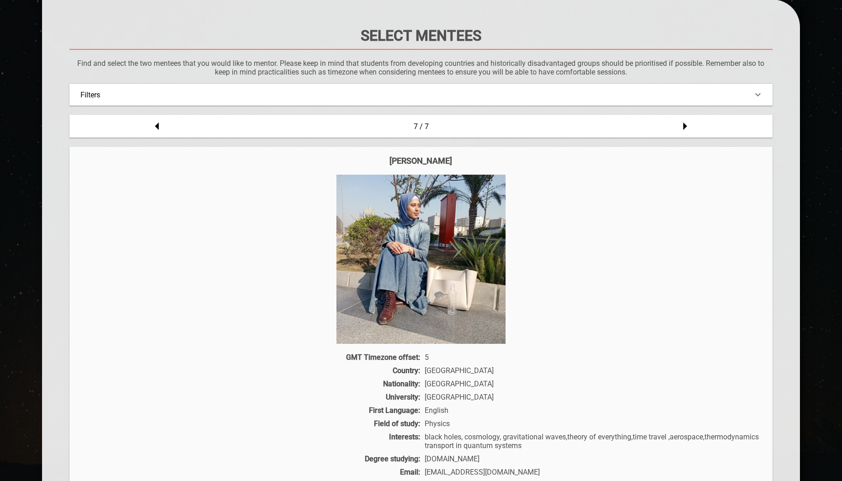
scroll to position [84, 0]
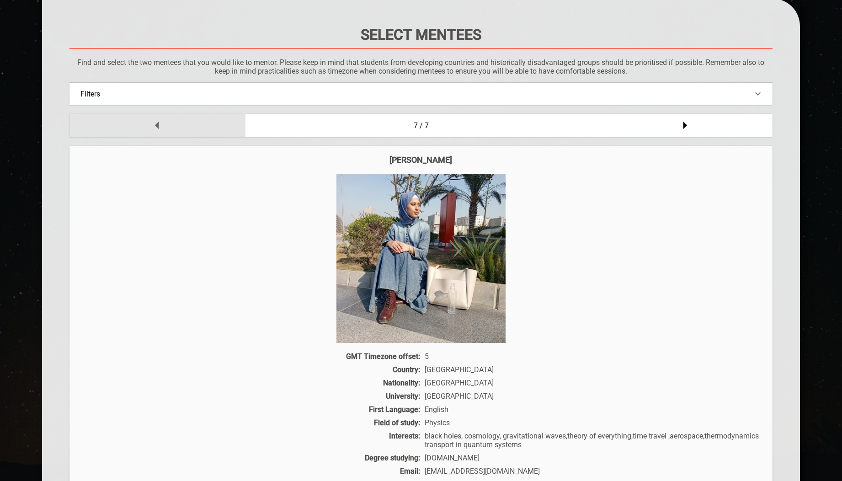
click at [153, 126] on icon at bounding box center [157, 125] width 18 height 18
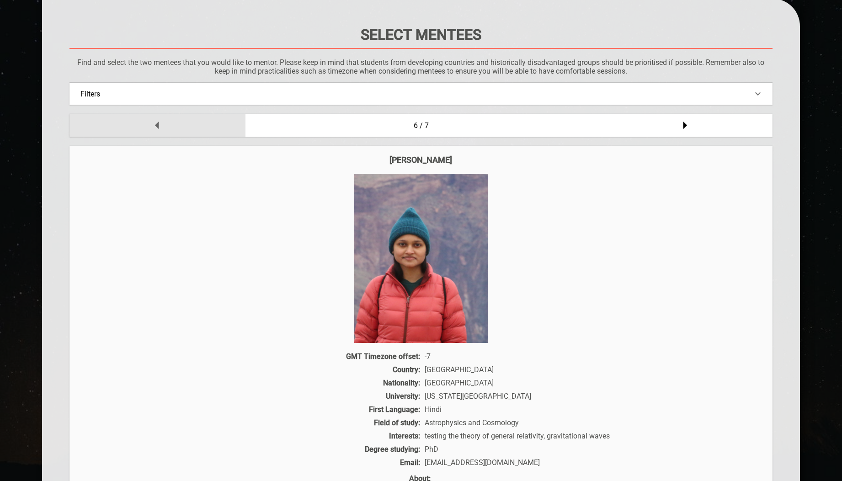
click at [156, 123] on icon at bounding box center [157, 125] width 18 height 18
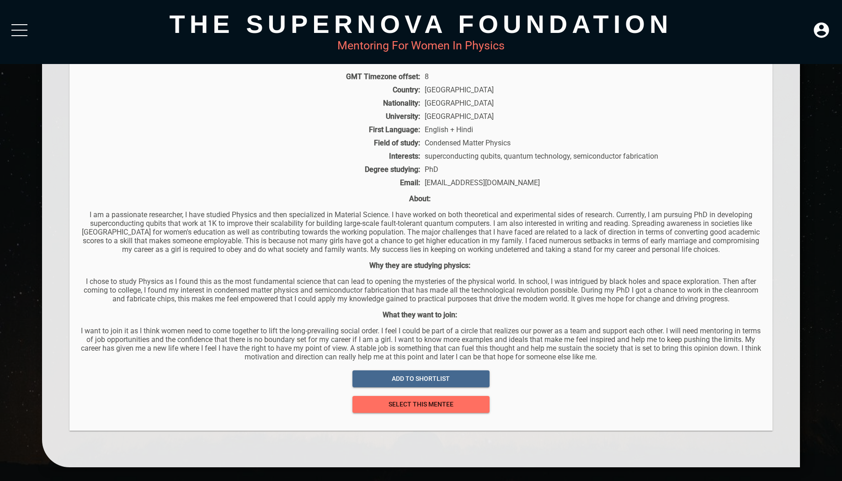
scroll to position [0, 0]
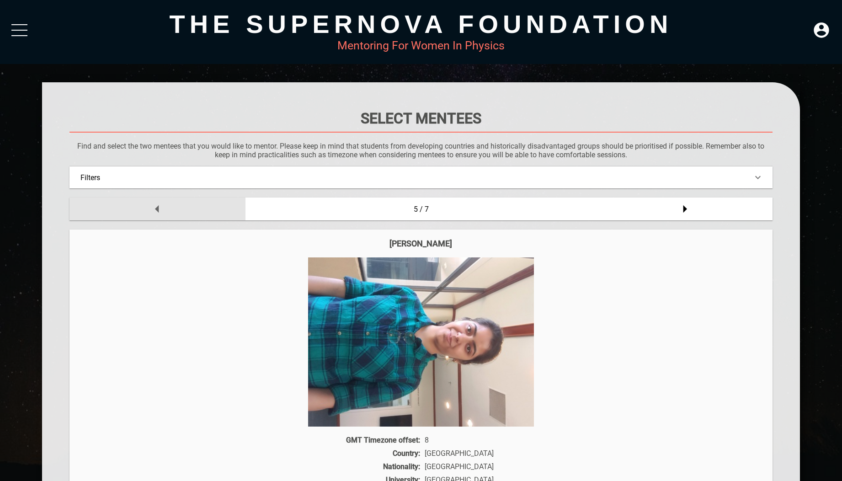
click at [154, 210] on icon at bounding box center [157, 209] width 18 height 18
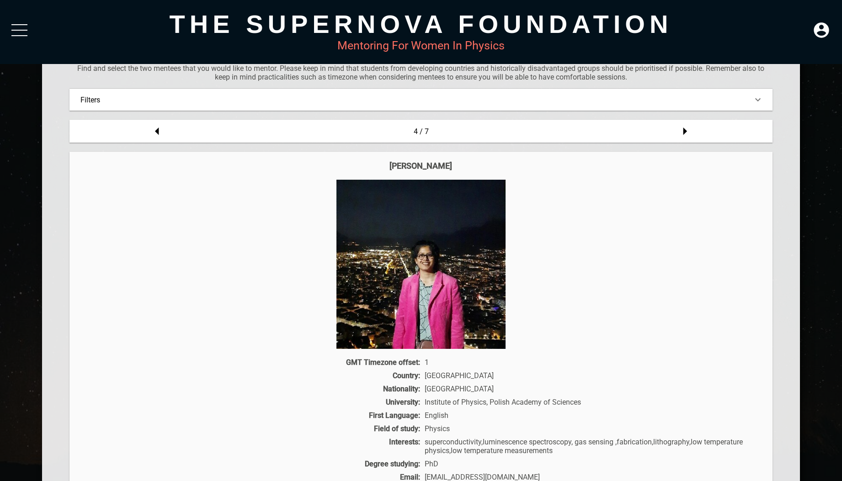
scroll to position [76, 0]
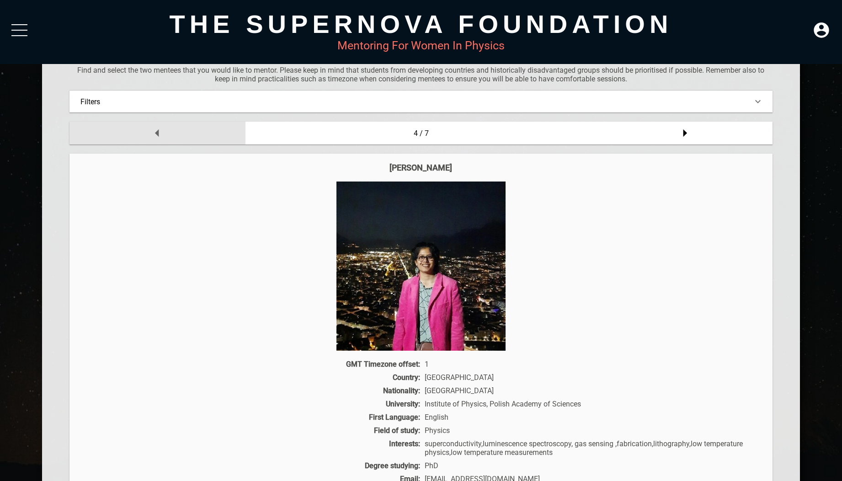
click at [154, 131] on icon at bounding box center [157, 133] width 18 height 18
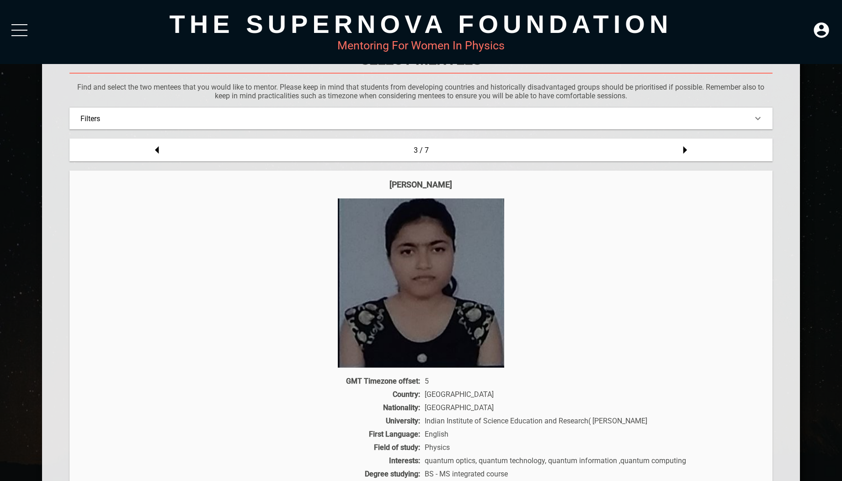
scroll to position [51, 0]
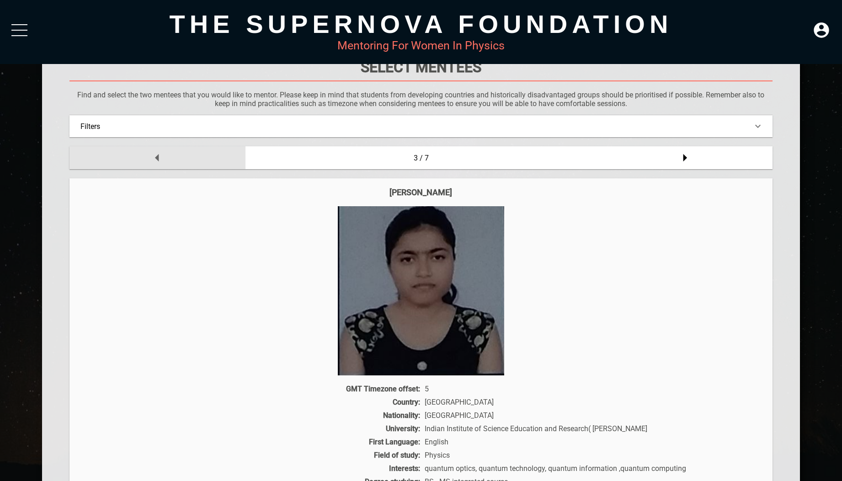
click at [156, 158] on icon at bounding box center [157, 158] width 4 height 8
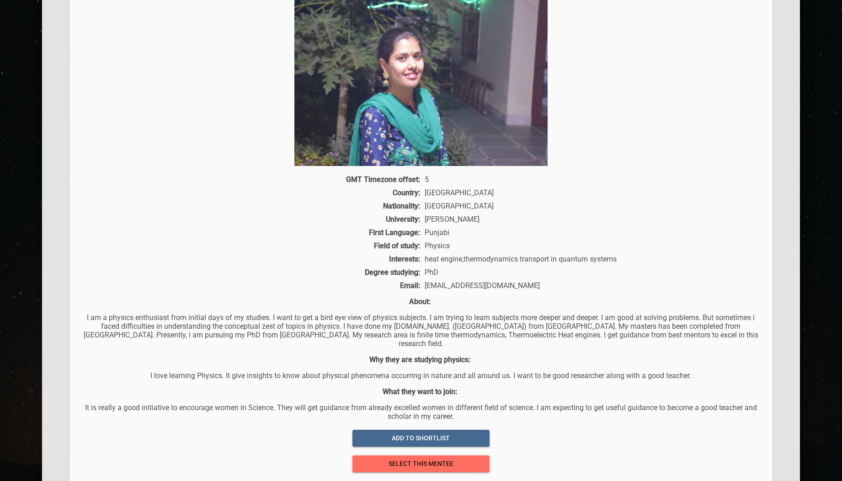
scroll to position [356, 0]
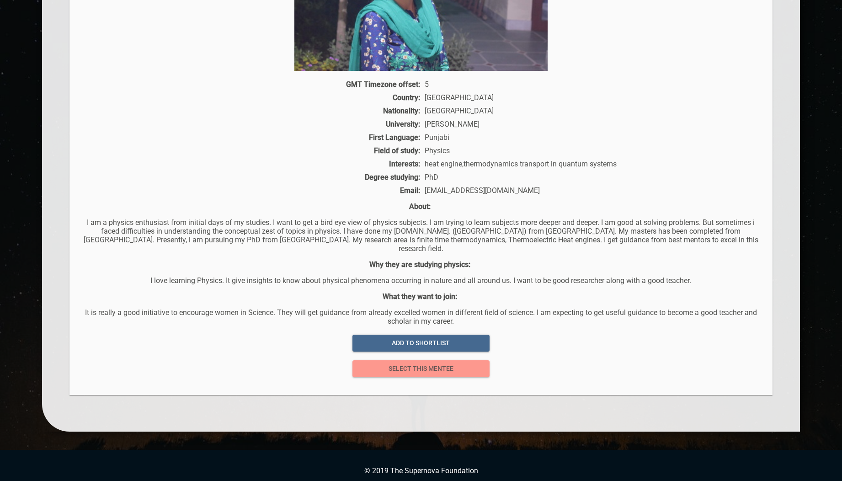
click at [398, 363] on span "select this mentee" at bounding box center [421, 368] width 123 height 11
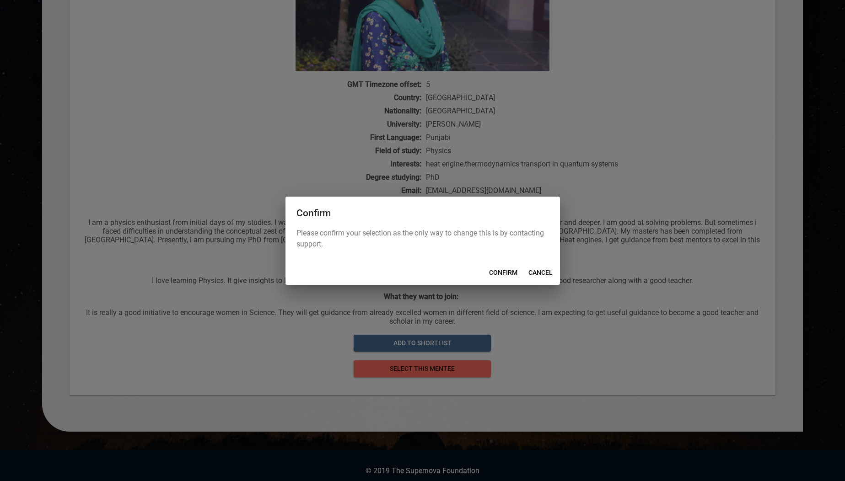
click at [501, 276] on span "CONFIRM" at bounding box center [503, 272] width 28 height 11
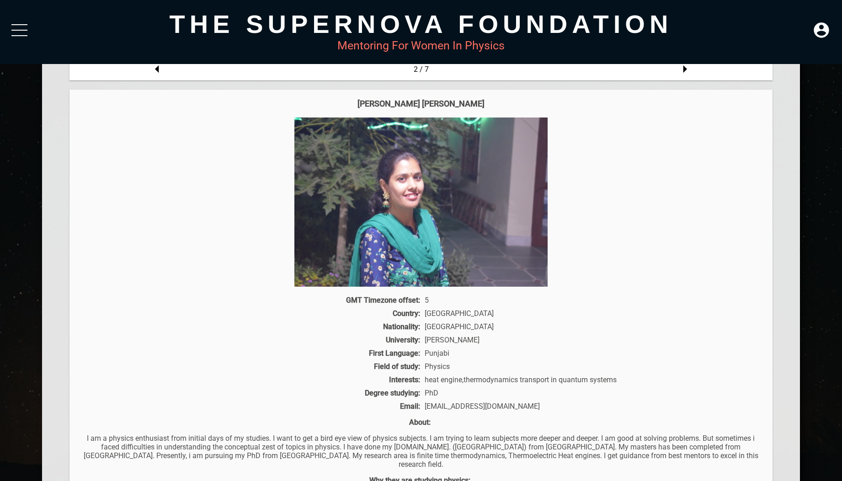
scroll to position [136, 0]
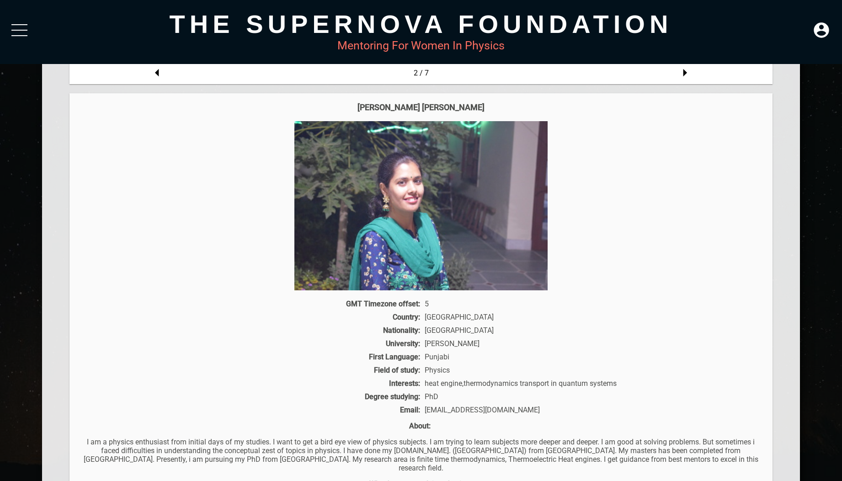
click at [622, 162] on div at bounding box center [421, 205] width 685 height 169
